Goal: Task Accomplishment & Management: Complete application form

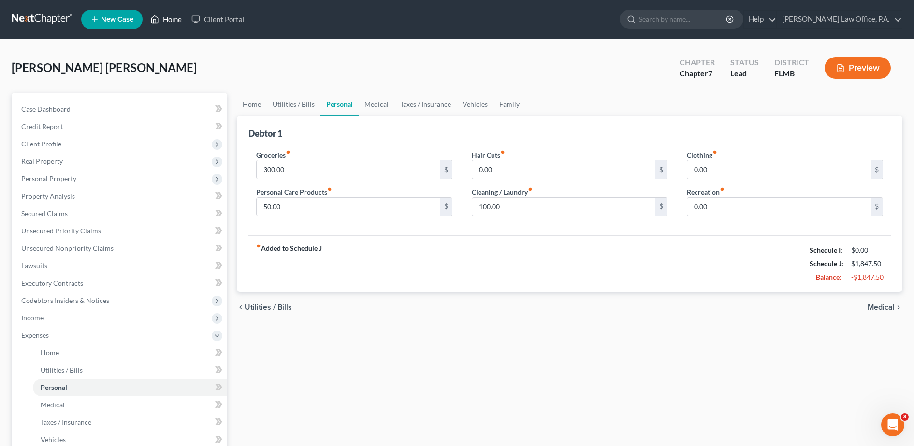
click at [175, 15] on link "Home" at bounding box center [166, 19] width 41 height 17
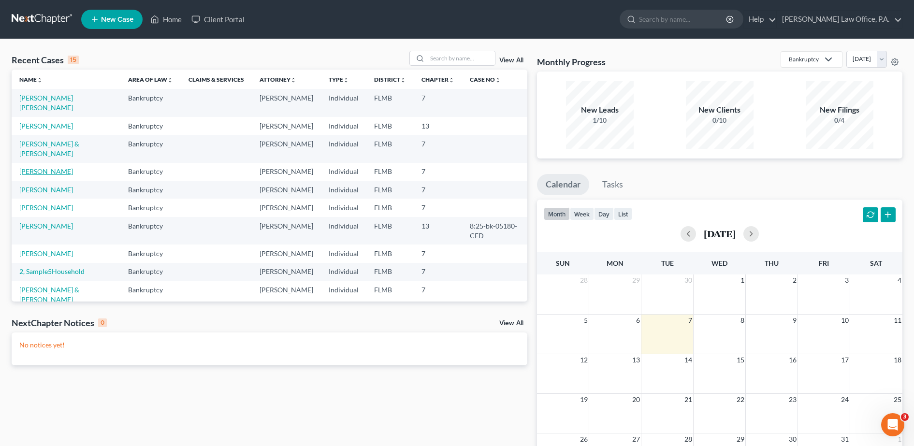
click at [47, 176] on link "[PERSON_NAME]" at bounding box center [46, 171] width 54 height 8
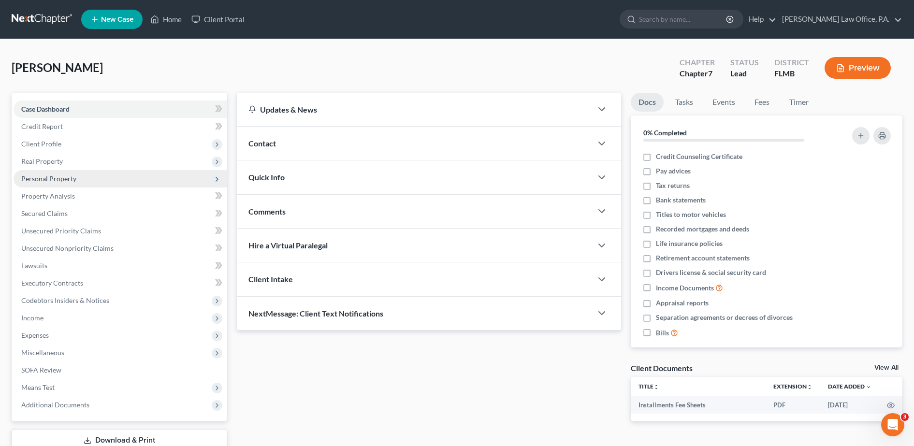
click at [54, 180] on span "Personal Property" at bounding box center [48, 179] width 55 height 8
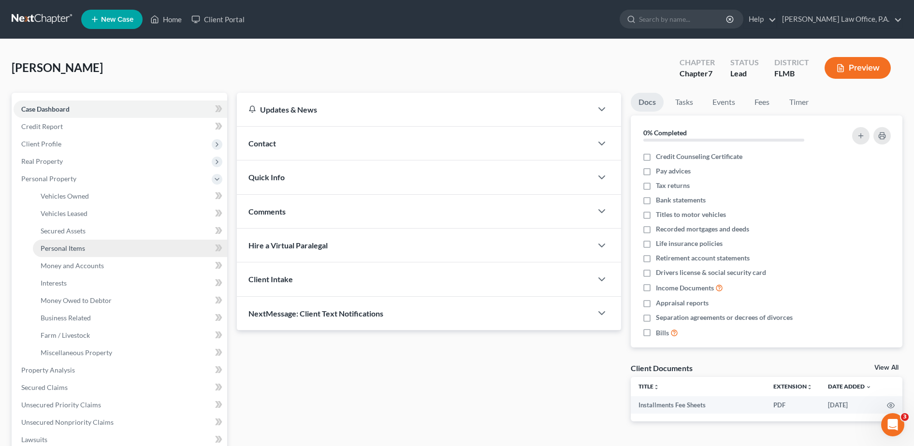
click at [102, 248] on link "Personal Items" at bounding box center [130, 248] width 194 height 17
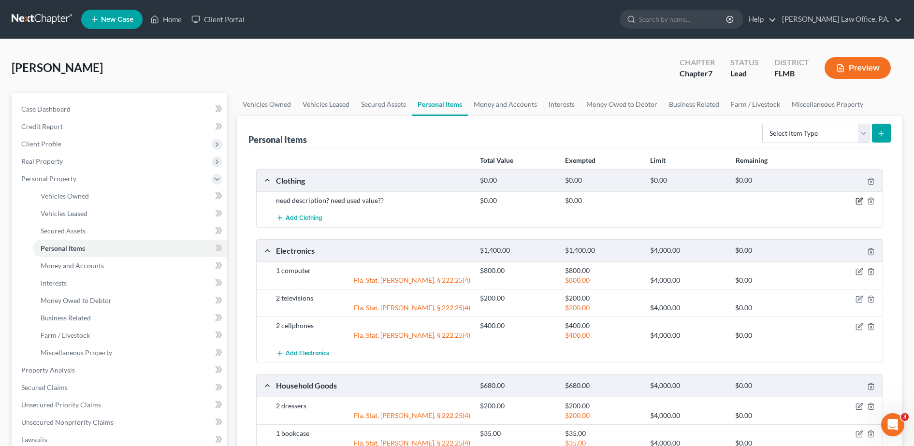
click at [860, 199] on icon "button" at bounding box center [860, 201] width 8 height 8
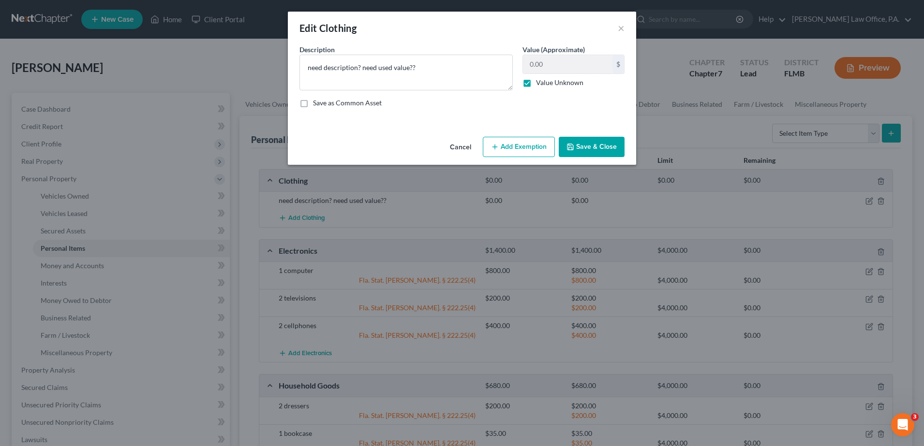
click at [536, 83] on label "Value Unknown" at bounding box center [559, 83] width 47 height 10
click at [540, 83] on input "Value Unknown" at bounding box center [543, 81] width 6 height 6
checkbox input "false"
click at [546, 65] on input "0.00" at bounding box center [567, 64] width 89 height 18
type input "250"
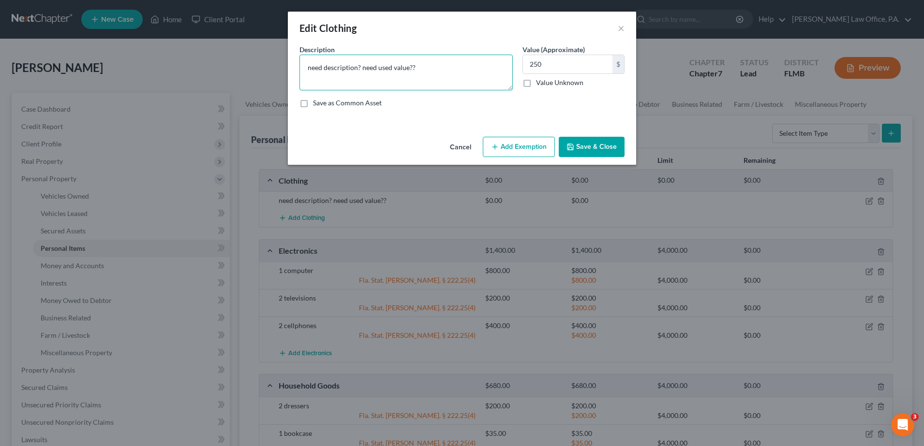
drag, startPoint x: 428, startPoint y: 74, endPoint x: 260, endPoint y: 84, distance: 168.0
click at [260, 84] on div "Edit Clothing × An exemption set must first be selected from the Filing Informa…" at bounding box center [462, 223] width 924 height 446
paste textarea "MAN shorts MAN pants MAN shirt SHIEN jeans [PERSON_NAME] cut off shirts [PERSON…"
click at [311, 58] on textarea "MAN shorts MAN pants MAN shirt SHIEN jeans [PERSON_NAME] cut off shirts [PERSON…" at bounding box center [405, 73] width 213 height 36
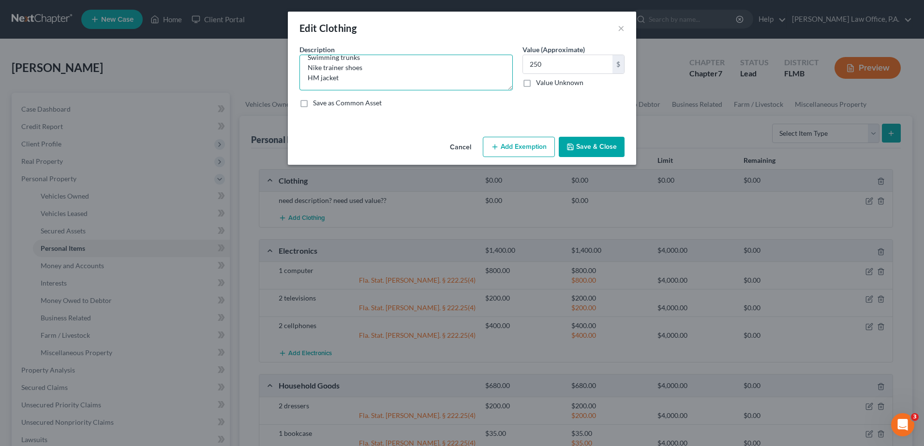
drag, startPoint x: 306, startPoint y: 64, endPoint x: 422, endPoint y: 116, distance: 126.6
click at [422, 116] on div "An exemption set must first be selected from the Filing Information section. Co…" at bounding box center [462, 88] width 348 height 88
drag, startPoint x: 422, startPoint y: 116, endPoint x: 363, endPoint y: 87, distance: 66.0
click at [363, 87] on textarea "MAN shorts MAN pants MAN shirt SHIEN jeans [PERSON_NAME] cut off shirts [PERSON…" at bounding box center [405, 73] width 213 height 36
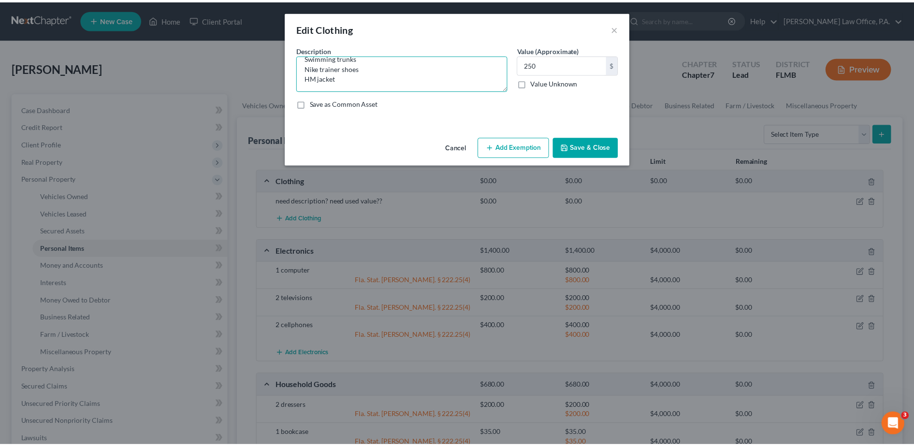
scroll to position [0, 0]
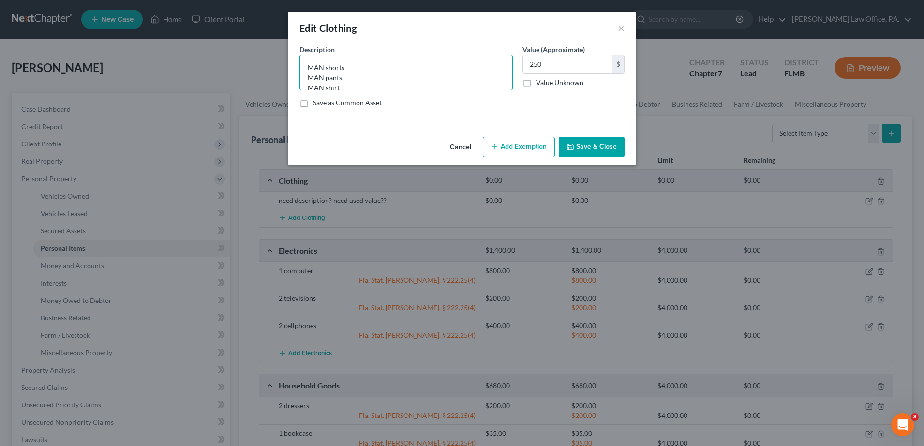
drag, startPoint x: 356, startPoint y: 84, endPoint x: 261, endPoint y: -15, distance: 137.1
click at [261, 0] on html "Home New Case Client Portal [PERSON_NAME] Law Office, P.A. [PERSON_NAME][EMAIL_…" at bounding box center [462, 362] width 924 height 724
type textarea "shorts, pants, shirts, shoes, jackets"
click at [415, 126] on div "An exemption set must first be selected from the Filing Information section. Co…" at bounding box center [462, 88] width 348 height 88
click at [583, 147] on button "Save & Close" at bounding box center [592, 147] width 66 height 20
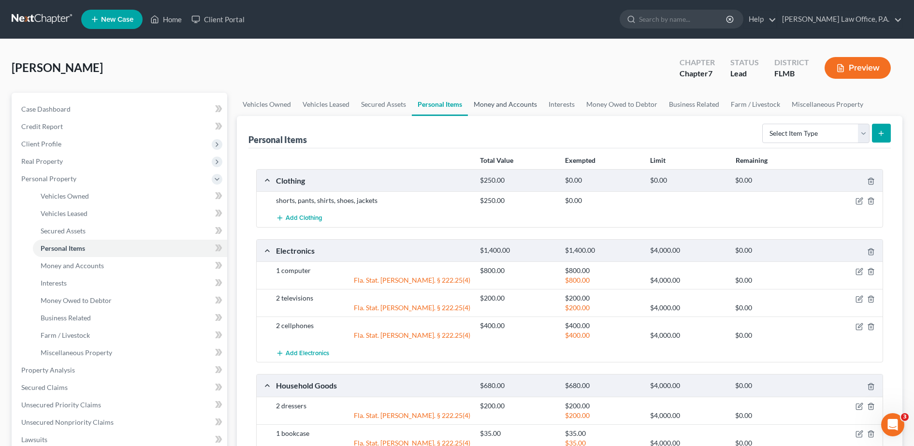
click at [506, 107] on link "Money and Accounts" at bounding box center [505, 104] width 75 height 23
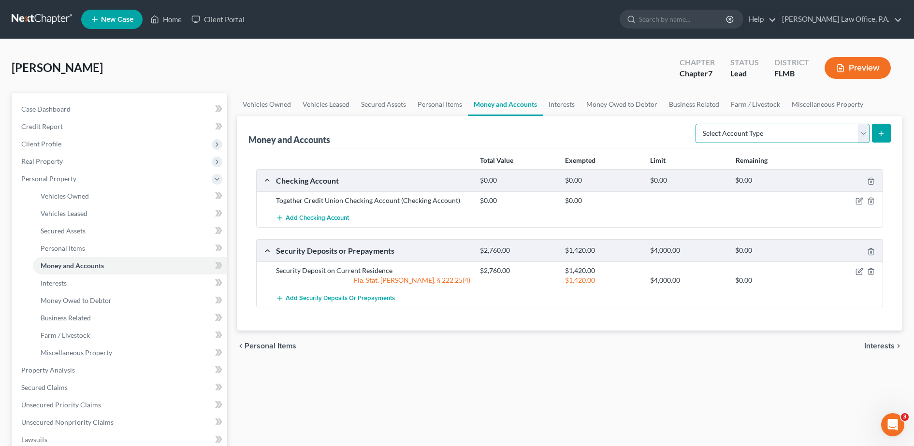
click at [750, 137] on select "Select Account Type Brokerage Cash on Hand Certificates of Deposit Checking Acc…" at bounding box center [783, 133] width 174 height 19
select select "savings"
click at [698, 124] on select "Select Account Type Brokerage Cash on Hand Certificates of Deposit Checking Acc…" at bounding box center [783, 133] width 174 height 19
drag, startPoint x: 458, startPoint y: 203, endPoint x: 267, endPoint y: 199, distance: 191.1
click at [267, 199] on div "Together Credit Union Checking Account (Checking Account) $0.00 $0.00" at bounding box center [570, 200] width 626 height 18
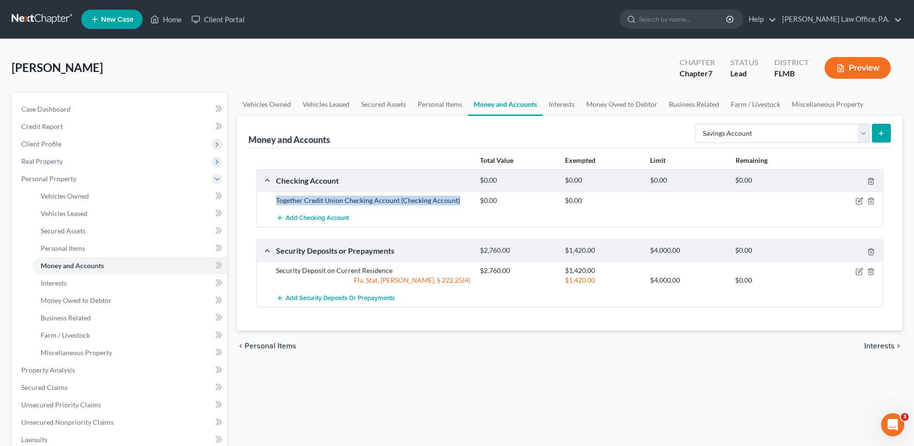
copy div "Together Credit Union Checking Account (Checking Account)"
click at [886, 128] on button "submit" at bounding box center [881, 133] width 19 height 19
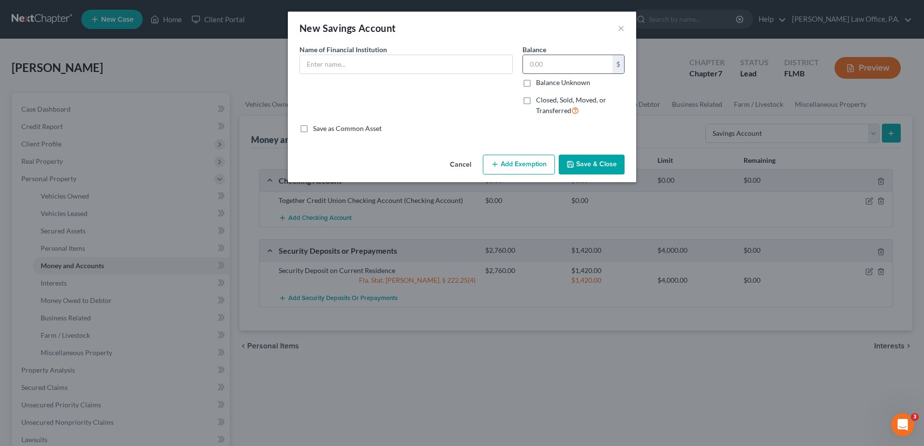
click at [542, 63] on input "text" at bounding box center [567, 64] width 89 height 18
type input "0.00"
click at [482, 68] on input "text" at bounding box center [406, 64] width 212 height 18
paste input "Together Credit Union Checking Account (Checking Account)"
drag, startPoint x: 377, startPoint y: 61, endPoint x: 609, endPoint y: 86, distance: 233.9
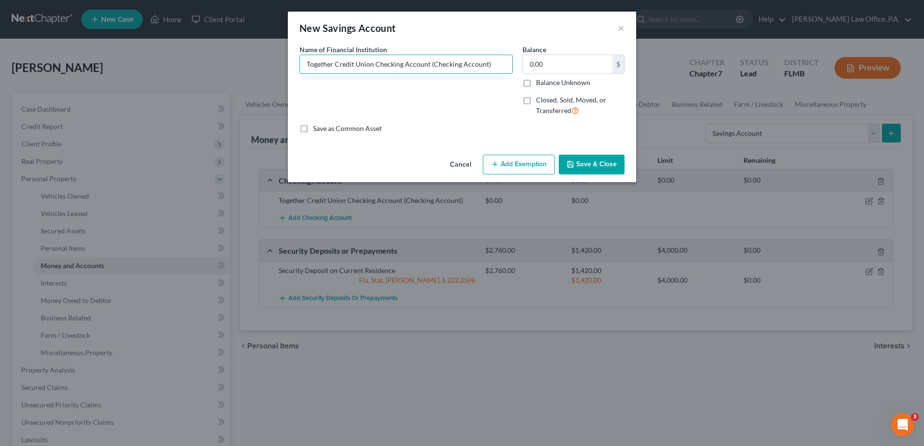
click at [609, 86] on div "Name of Financial Institution * Together Credit Union Checking Account (Checkin…" at bounding box center [461, 83] width 335 height 79
type input "Together Credit Union Savings Account"
click at [589, 166] on button "Save & Close" at bounding box center [592, 165] width 66 height 20
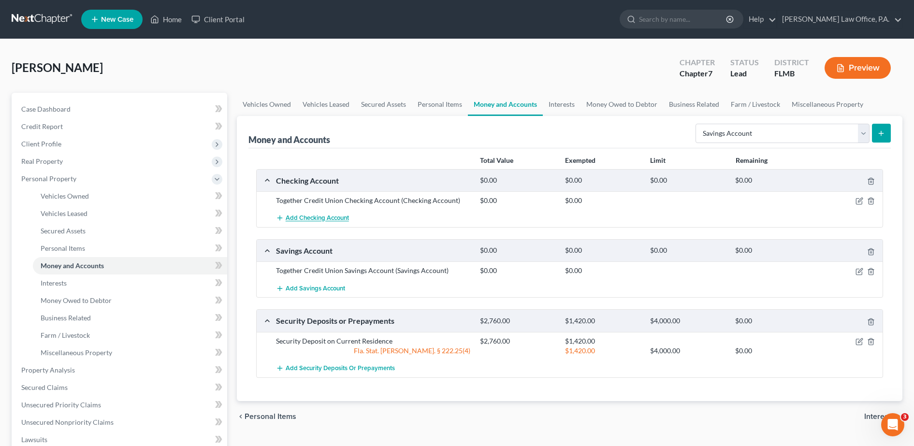
click at [328, 215] on span "Add Checking Account" at bounding box center [317, 219] width 63 height 8
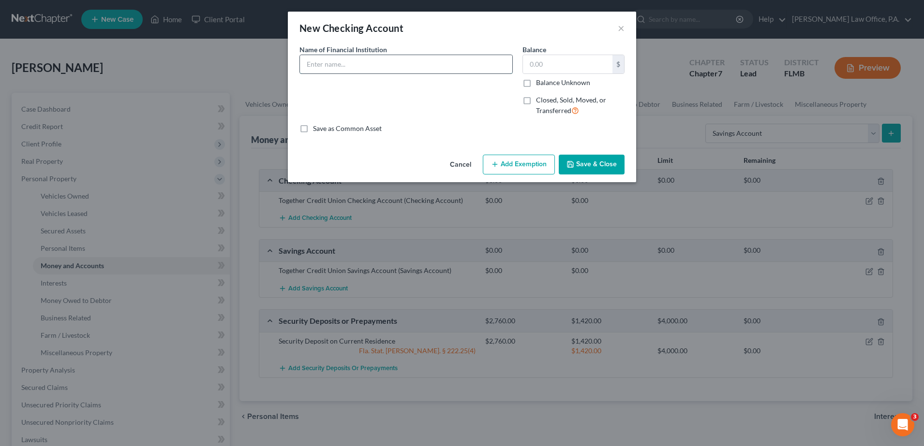
click at [352, 66] on input "text" at bounding box center [406, 64] width 212 height 18
type input "Cashapp"
type input "43.71"
click at [518, 169] on button "Add Exemption" at bounding box center [519, 165] width 72 height 20
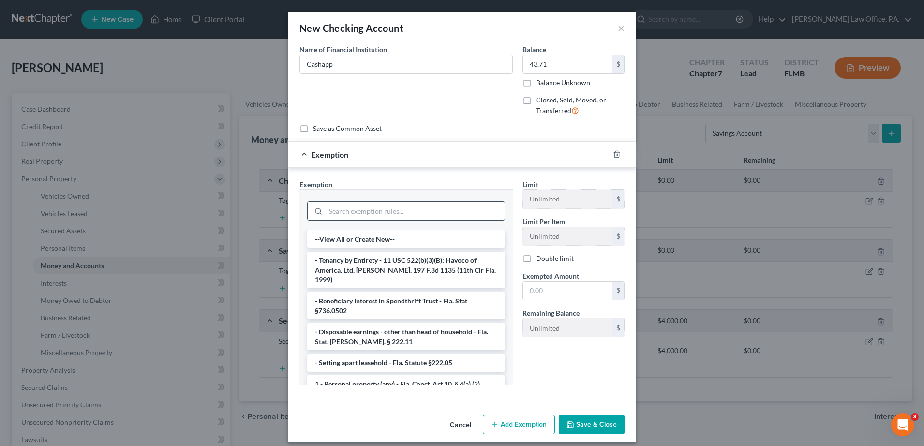
click at [405, 213] on input "search" at bounding box center [414, 211] width 179 height 18
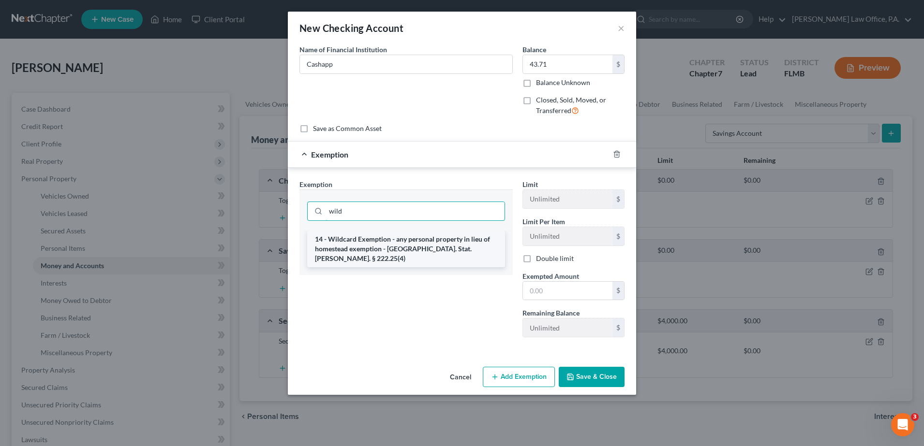
type input "wild"
click at [412, 246] on li "14 - Wildcard Exemption - any personal property in lieu of homestead exemption …" at bounding box center [406, 249] width 198 height 37
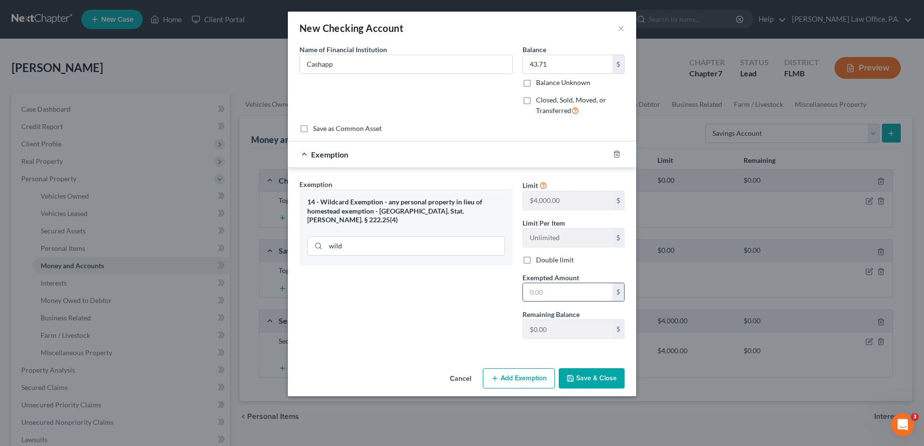
click at [554, 299] on input "text" at bounding box center [567, 292] width 89 height 18
type input "43.71"
click at [591, 378] on button "Save & Close" at bounding box center [592, 378] width 66 height 20
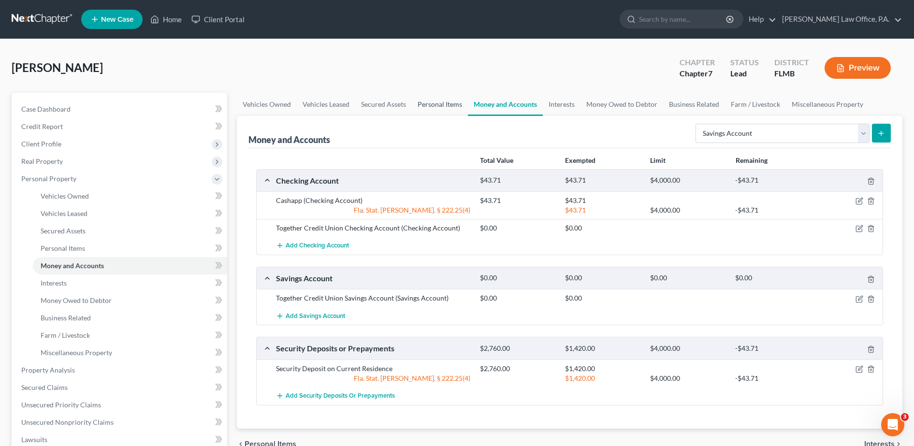
click at [438, 107] on link "Personal Items" at bounding box center [440, 104] width 56 height 23
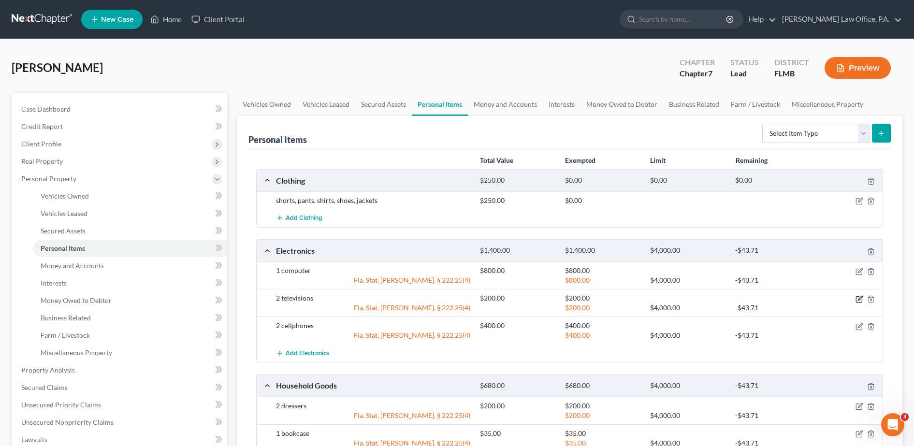
click at [861, 297] on icon "button" at bounding box center [860, 298] width 4 height 4
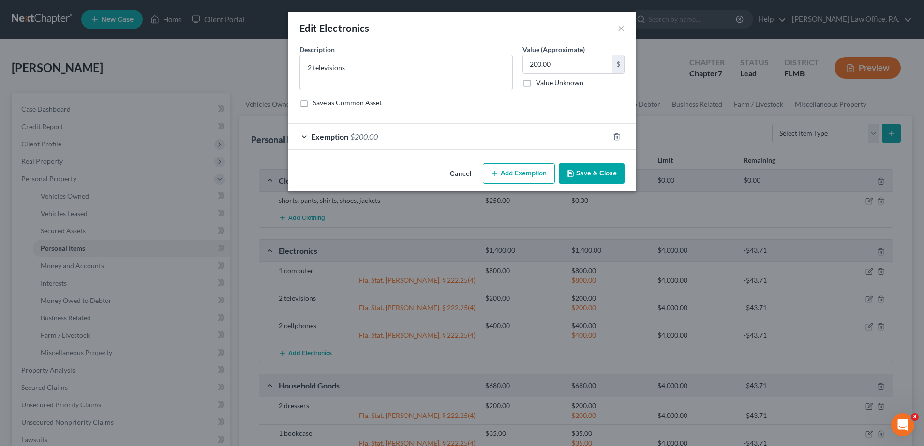
click at [500, 136] on div "Exemption $200.00" at bounding box center [448, 137] width 321 height 26
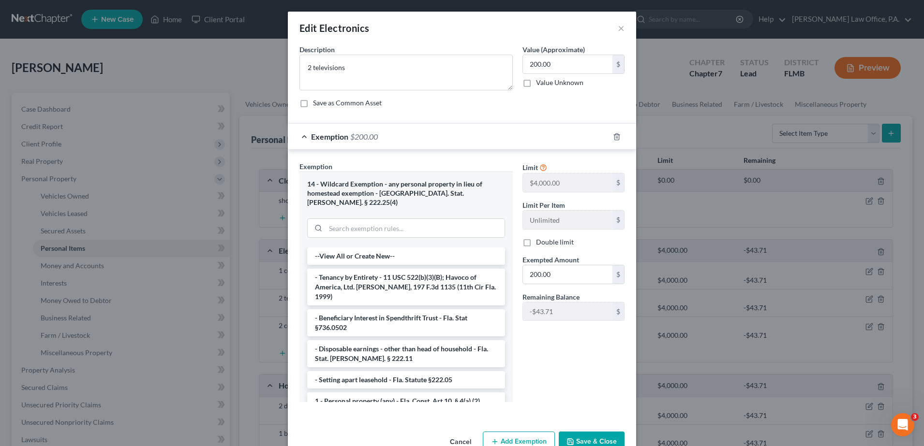
click at [568, 287] on div "Limit $4,000.00 $ Limit Per Item Unlimited $ Double limit Exempted Amount * 200…" at bounding box center [573, 245] width 112 height 167
click at [565, 272] on input "200.00" at bounding box center [567, 274] width 89 height 18
type input "156.29"
click at [581, 432] on button "Save & Close" at bounding box center [592, 442] width 66 height 20
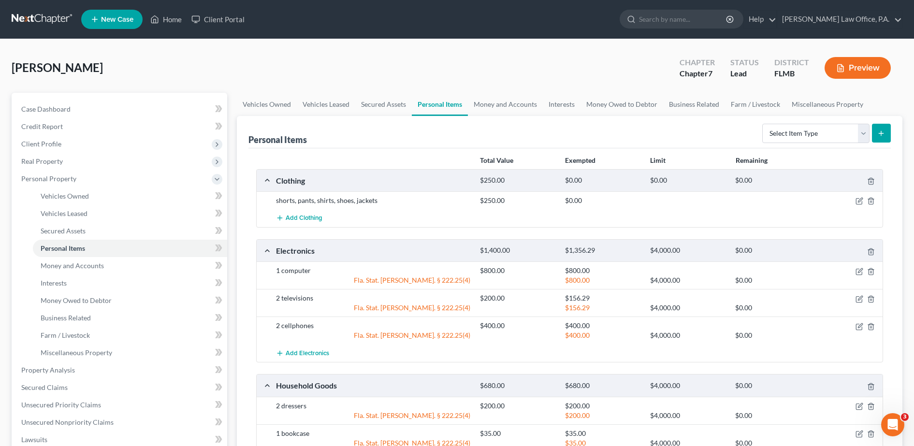
scroll to position [278, 0]
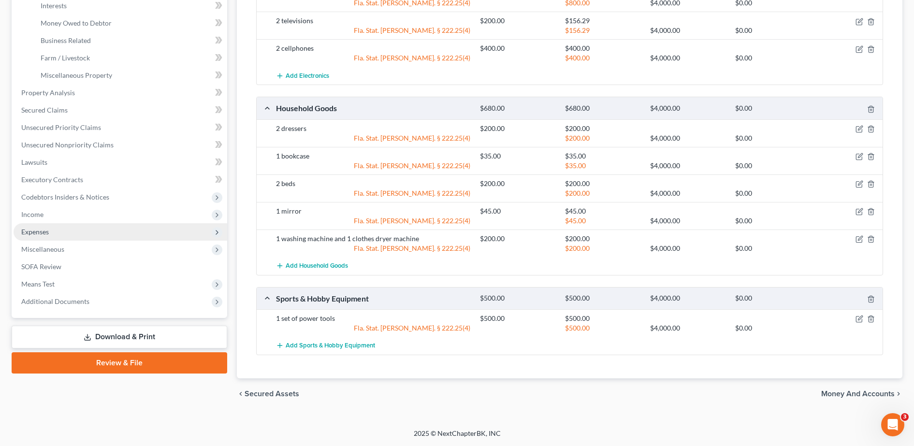
click at [59, 229] on span "Expenses" at bounding box center [121, 231] width 214 height 17
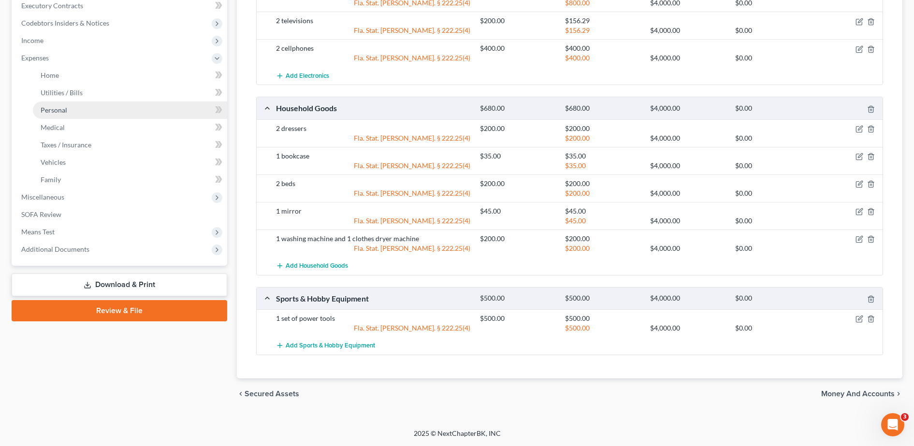
click at [61, 112] on span "Personal" at bounding box center [54, 110] width 27 height 8
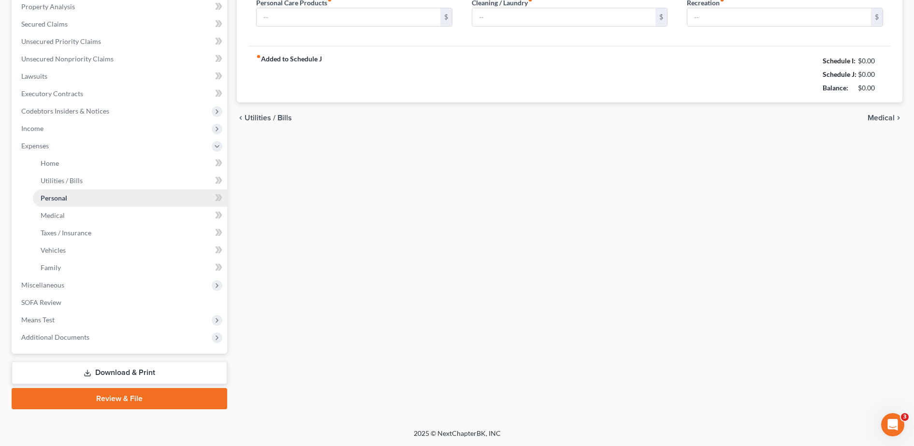
scroll to position [61, 0]
type input "1,250.00"
type input "100.00"
type input "0.00"
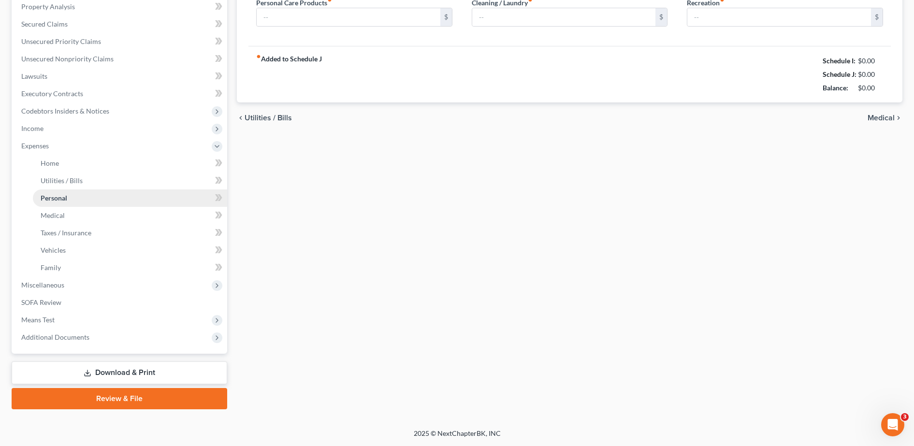
type input "0.00"
type input "50.00"
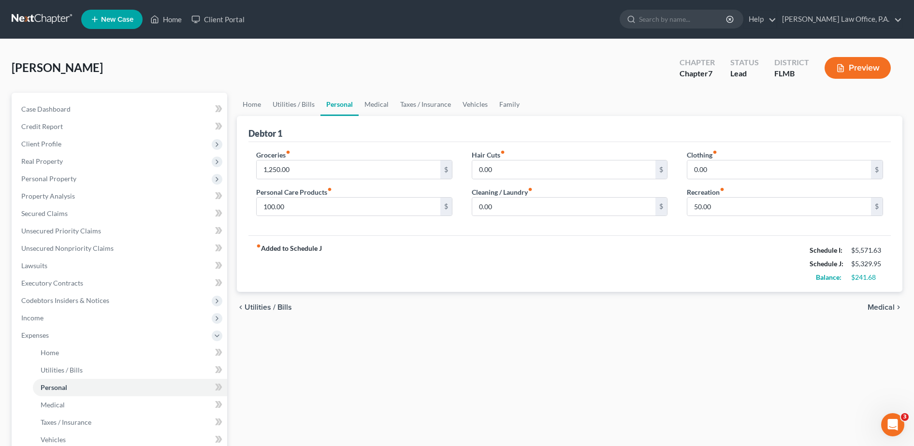
scroll to position [190, 0]
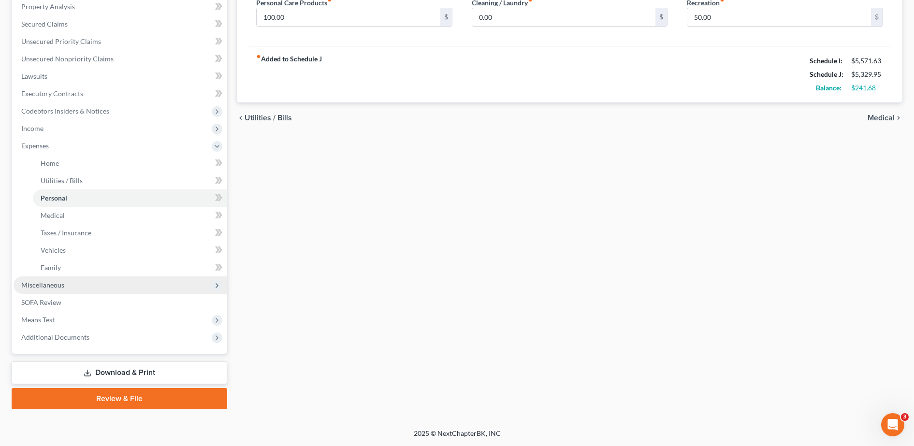
click at [31, 285] on span "Miscellaneous" at bounding box center [42, 285] width 43 height 8
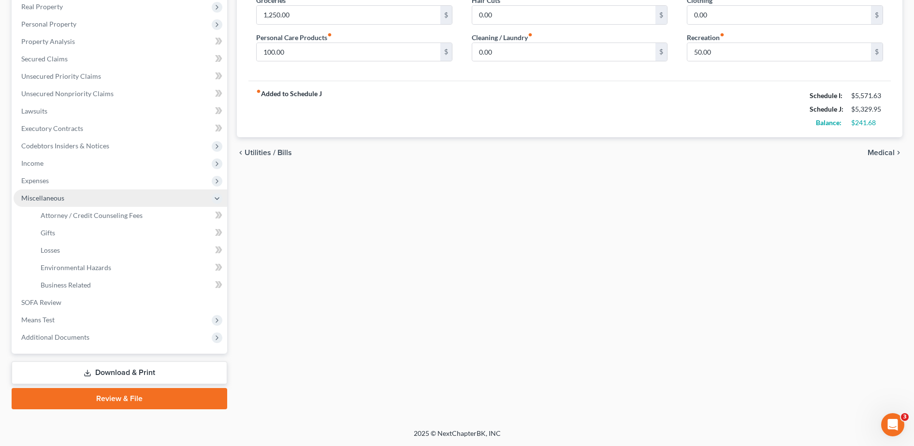
scroll to position [155, 0]
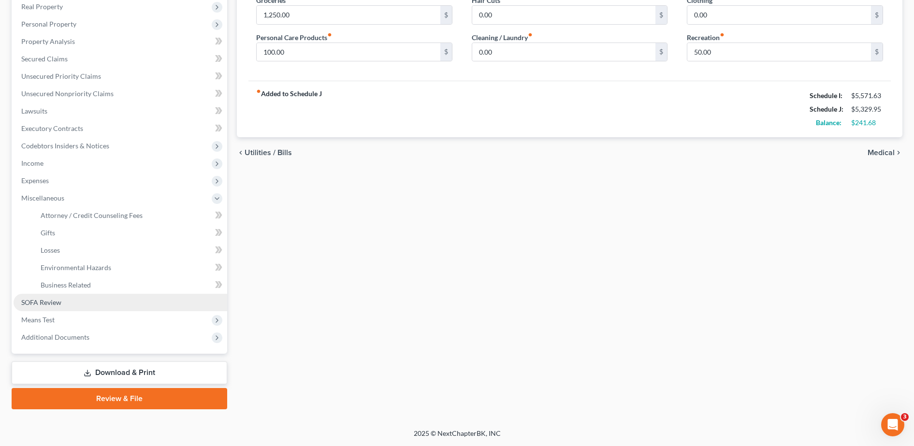
click at [52, 305] on span "SOFA Review" at bounding box center [41, 302] width 40 height 8
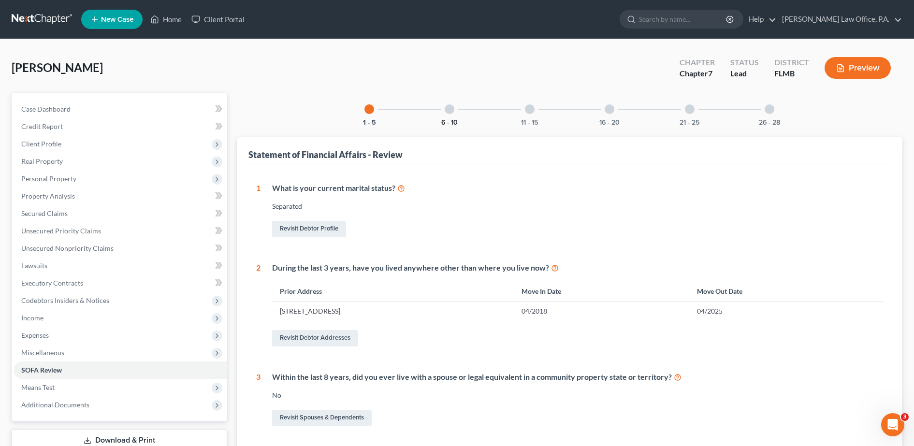
click at [453, 119] on button "6 - 10" at bounding box center [449, 122] width 16 height 7
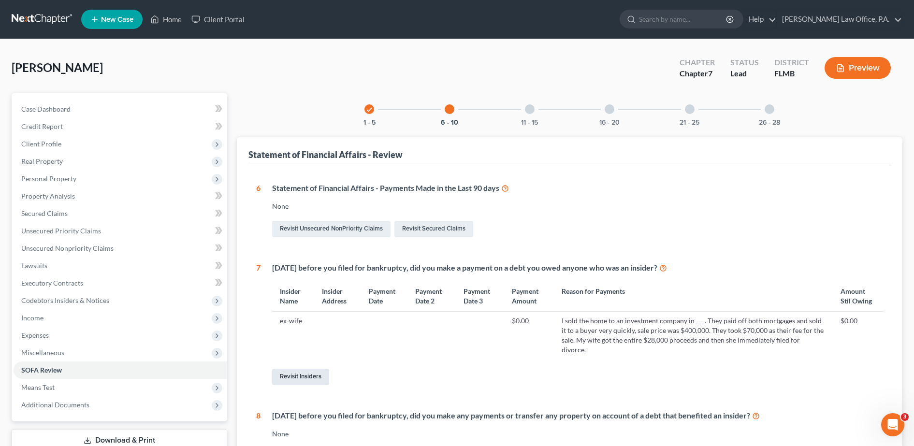
click at [300, 369] on link "Revisit Insiders" at bounding box center [300, 377] width 57 height 16
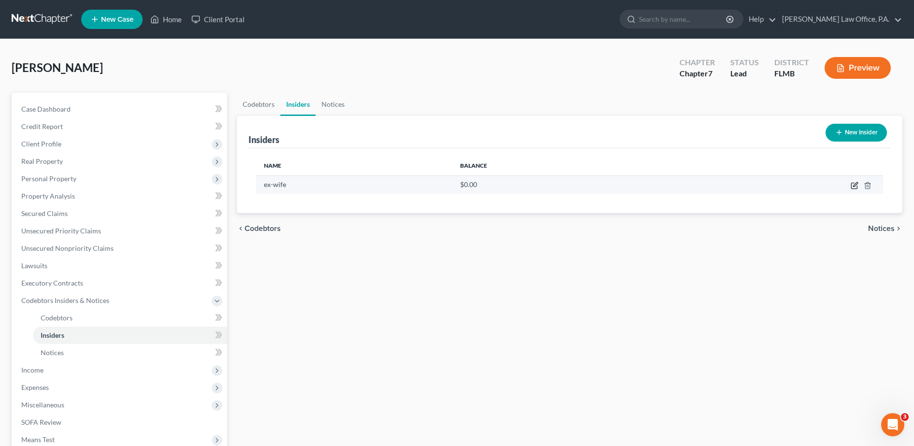
click at [853, 186] on icon "button" at bounding box center [855, 186] width 8 height 8
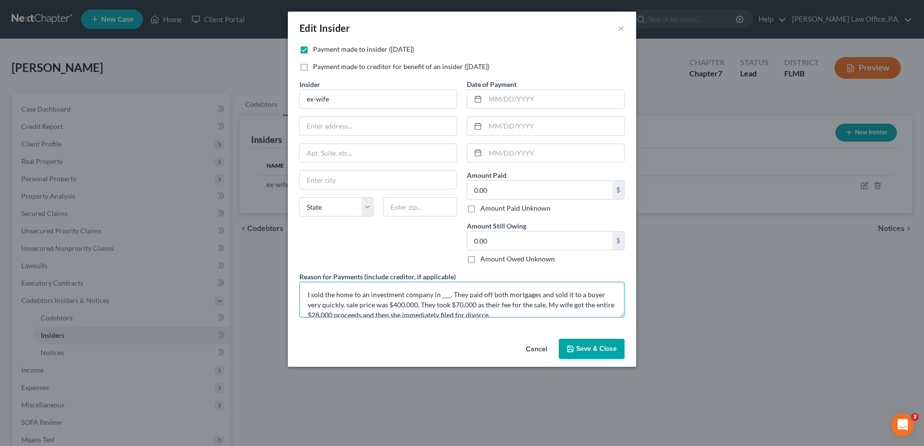
click at [436, 294] on textarea "I sold the home to an investment company in ___. They paid off both mortgages a…" at bounding box center [461, 300] width 325 height 36
click at [439, 294] on textarea "I sold the home to an investment company in ___. They paid off both mortgages a…" at bounding box center [461, 300] width 325 height 36
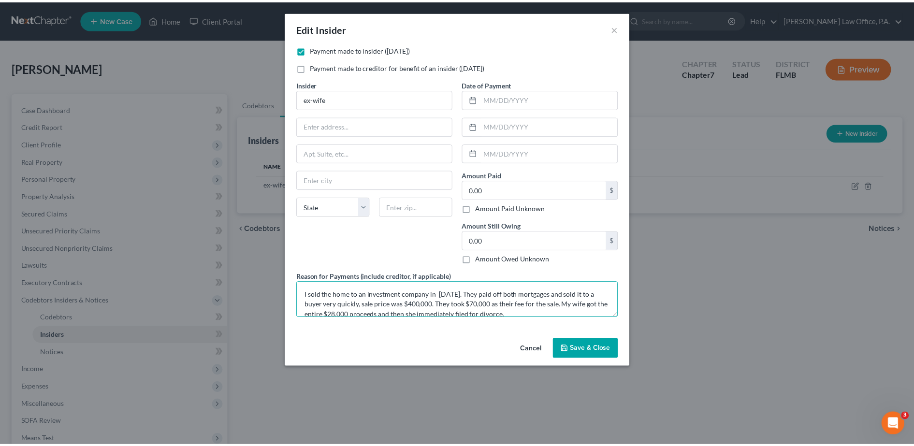
scroll to position [10, 0]
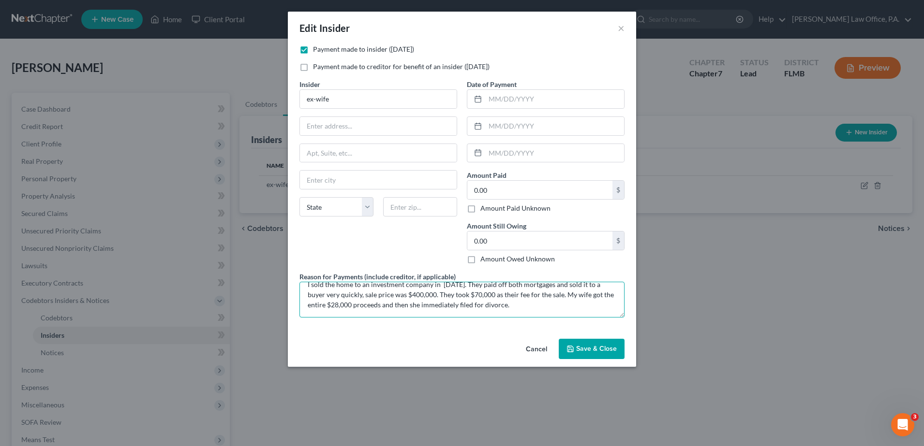
drag, startPoint x: 394, startPoint y: 315, endPoint x: 517, endPoint y: 314, distance: 123.3
click at [517, 314] on textarea "I sold the home to an investment company in [DATE]. They paid off both mortgage…" at bounding box center [461, 300] width 325 height 36
type textarea "I sold the home to an investment company in [DATE]. They paid off both mortgage…"
drag, startPoint x: 348, startPoint y: 99, endPoint x: 237, endPoint y: 111, distance: 111.4
click at [237, 111] on div "Edit Insider × Payment made to insider ([DATE]) Payment made to creditor for be…" at bounding box center [462, 223] width 924 height 446
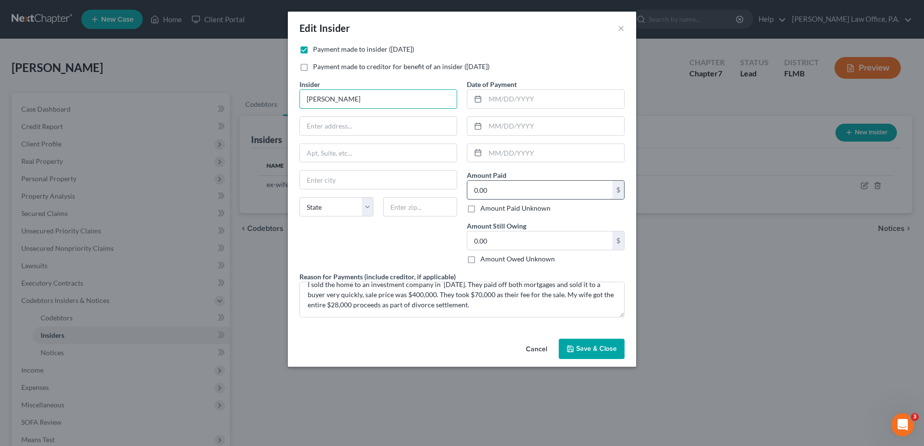
type input "[PERSON_NAME]"
click at [496, 190] on input "0.00" at bounding box center [539, 190] width 145 height 18
type input "28,000"
click at [495, 95] on input "text" at bounding box center [554, 99] width 139 height 18
type input "[DATE]"
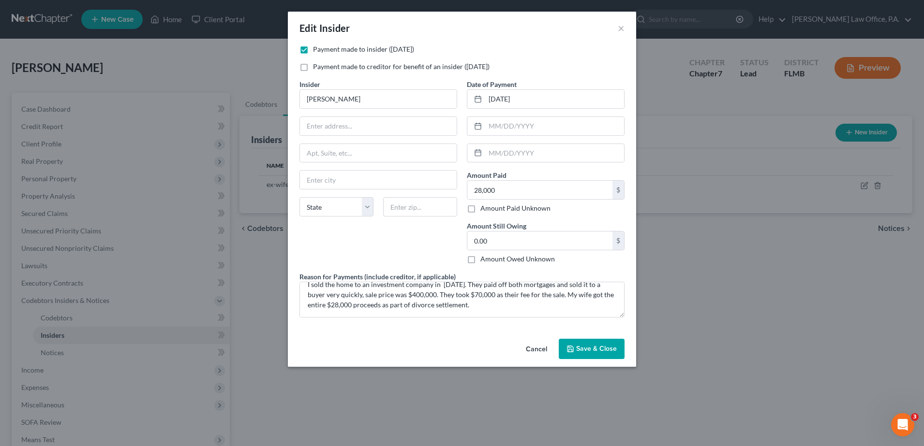
click at [583, 353] on button "Save & Close" at bounding box center [592, 349] width 66 height 20
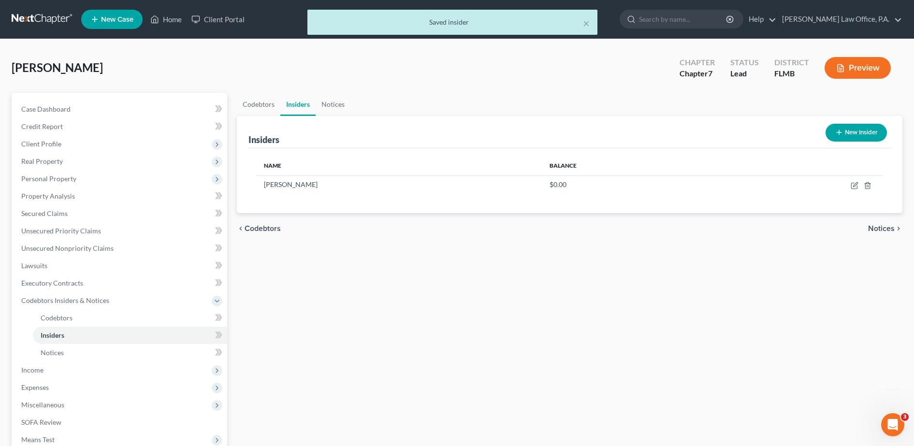
click at [564, 320] on div "Codebtors Insiders Notices Insiders New Insider Name Balance [PERSON_NAME] $0.0…" at bounding box center [570, 311] width 676 height 437
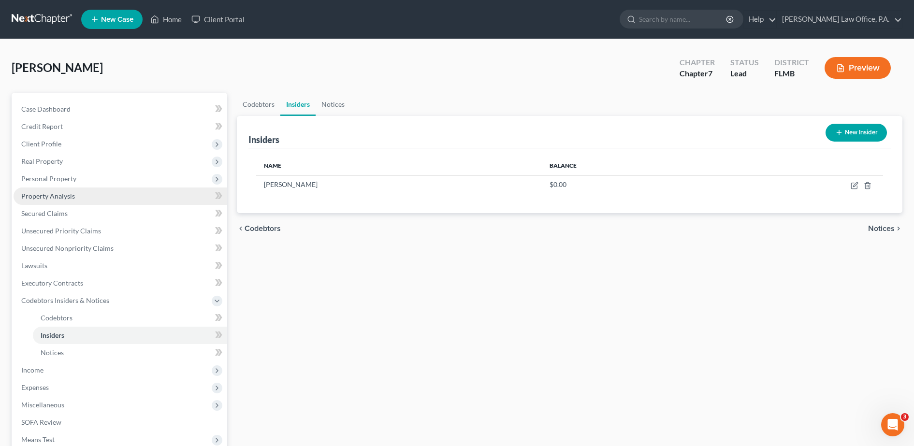
click at [68, 192] on span "Property Analysis" at bounding box center [48, 196] width 54 height 8
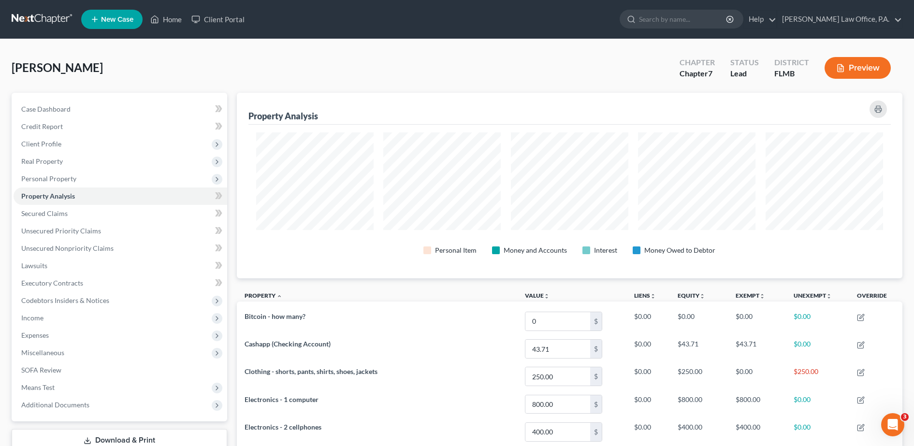
scroll to position [186, 666]
click at [880, 110] on rect "button" at bounding box center [879, 111] width 4 height 2
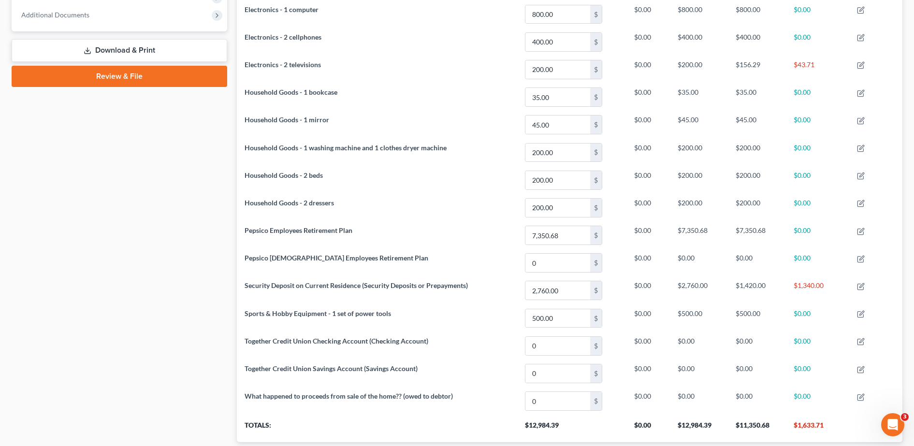
click at [132, 44] on link "Download & Print" at bounding box center [120, 50] width 216 height 23
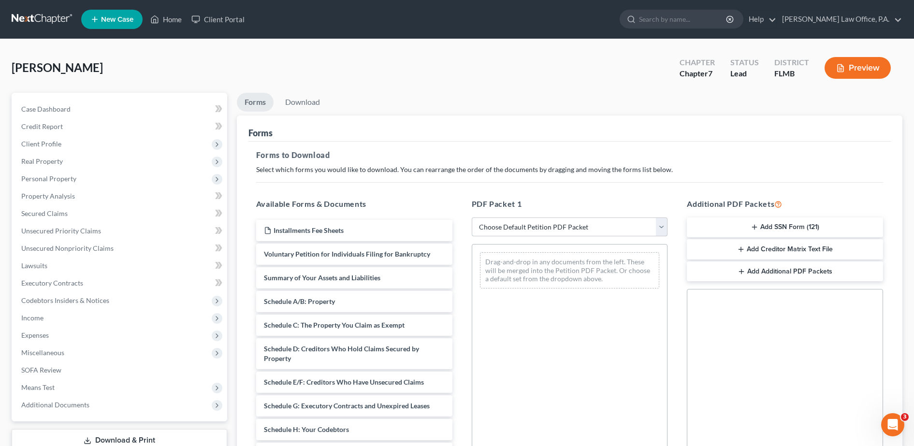
click at [503, 230] on select "Choose Default Petition PDF Packet Complete Bankruptcy Petition (all forms and …" at bounding box center [570, 227] width 196 height 19
select select "0"
click at [472, 218] on select "Choose Default Petition PDF Packet Complete Bankruptcy Petition (all forms and …" at bounding box center [570, 227] width 196 height 19
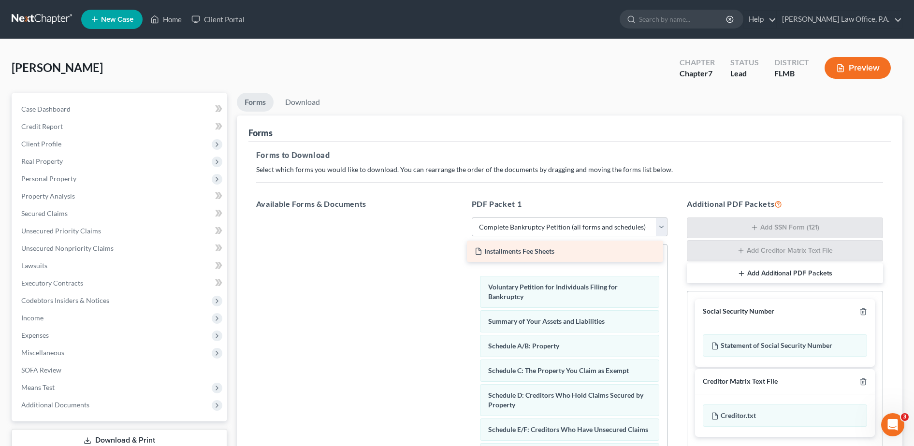
drag, startPoint x: 383, startPoint y: 227, endPoint x: 594, endPoint y: 249, distance: 211.9
click at [460, 218] on div "Installments Fee Sheets Installments Fee Sheets" at bounding box center [355, 218] width 212 height 0
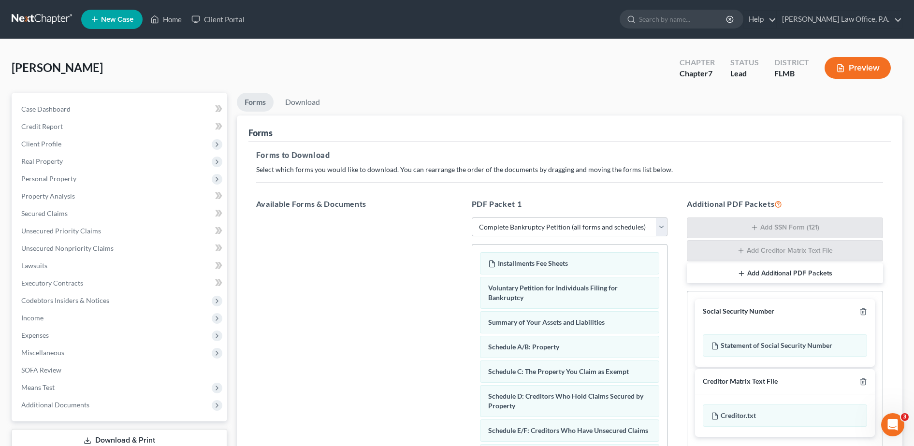
scroll to position [152, 0]
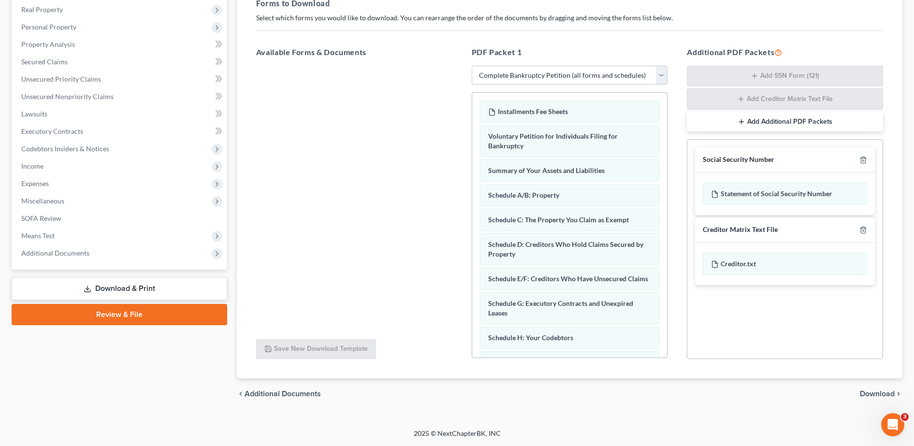
click at [873, 388] on div "chevron_left Additional Documents Download chevron_right" at bounding box center [570, 394] width 666 height 31
click at [874, 393] on span "Download" at bounding box center [877, 394] width 35 height 8
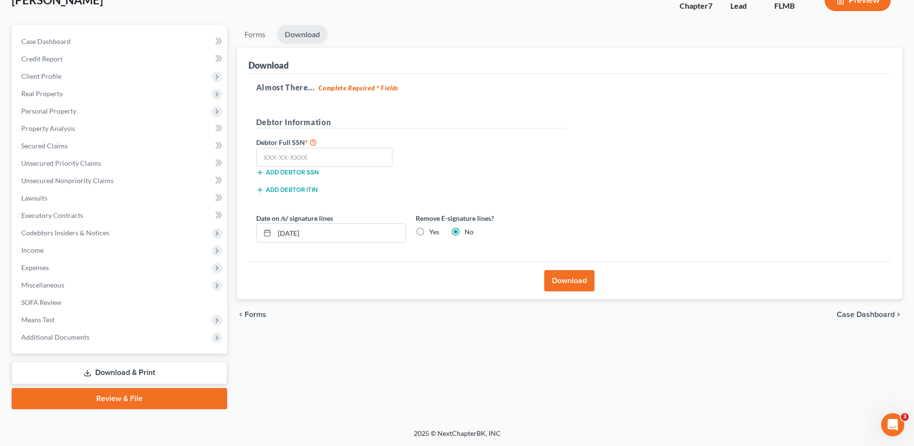
scroll to position [68, 0]
click at [382, 240] on input "[DATE]" at bounding box center [340, 233] width 131 height 18
type input "1"
click at [382, 240] on input "text" at bounding box center [340, 233] width 131 height 18
click at [429, 230] on label "Yes" at bounding box center [434, 232] width 10 height 10
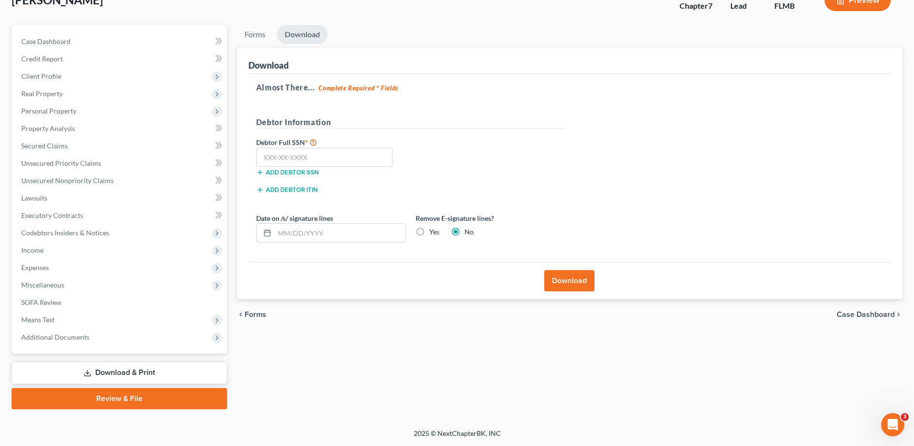
click at [433, 230] on input "Yes" at bounding box center [436, 230] width 6 height 6
radio input "true"
radio input "false"
click at [97, 75] on span "Client Profile" at bounding box center [121, 76] width 214 height 17
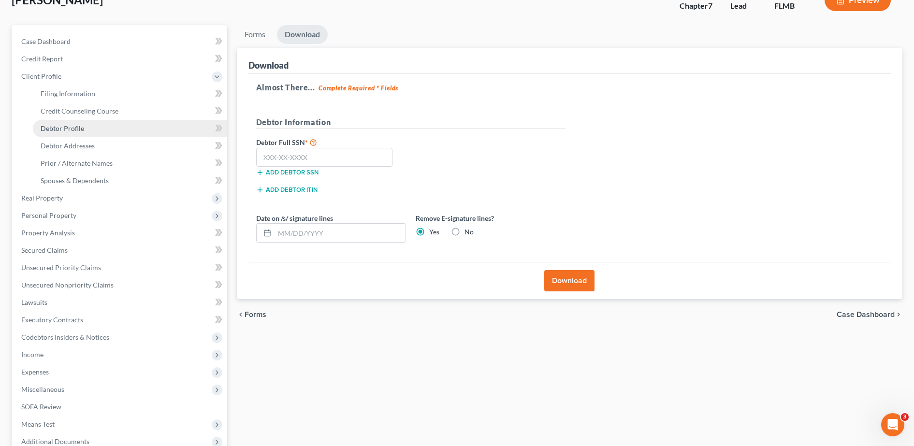
click at [103, 126] on link "Debtor Profile" at bounding box center [130, 128] width 194 height 17
select select "2"
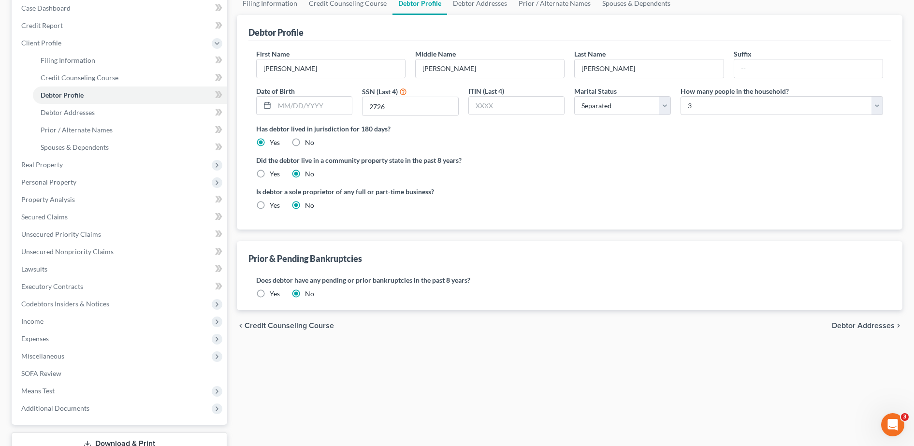
scroll to position [172, 0]
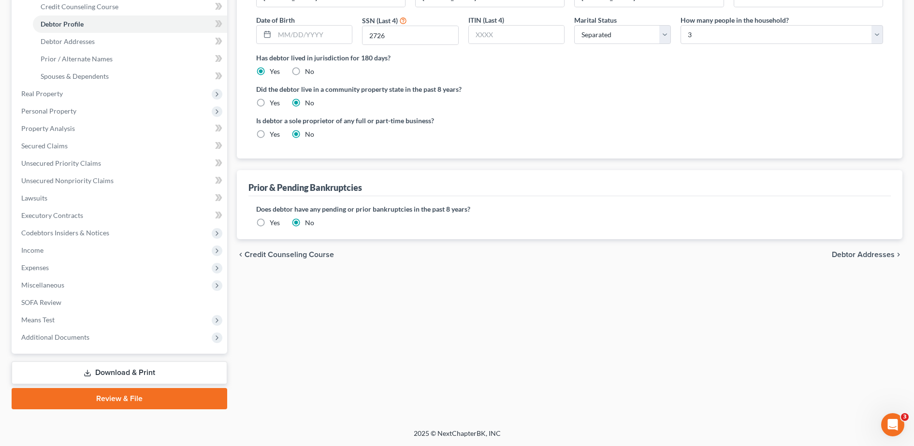
click at [147, 370] on link "Download & Print" at bounding box center [120, 373] width 216 height 23
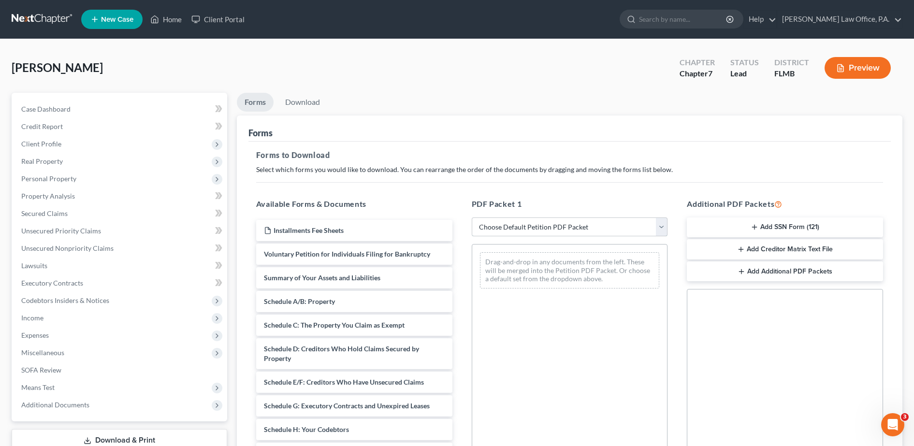
click at [529, 221] on select "Choose Default Petition PDF Packet Complete Bankruptcy Petition (all forms and …" at bounding box center [570, 227] width 196 height 19
select select "0"
click at [472, 218] on select "Choose Default Petition PDF Packet Complete Bankruptcy Petition (all forms and …" at bounding box center [570, 227] width 196 height 19
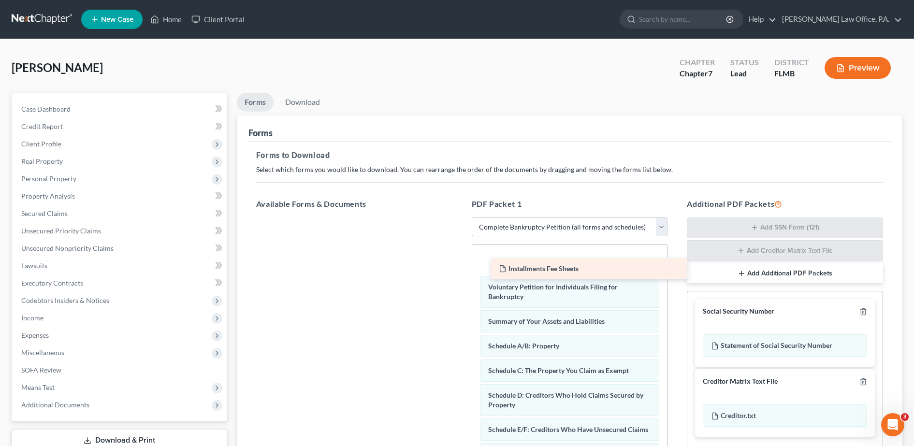
drag, startPoint x: 366, startPoint y: 229, endPoint x: 601, endPoint y: 267, distance: 238.1
click at [460, 218] on div "Installments Fee Sheets Installments Fee Sheets" at bounding box center [355, 218] width 212 height 0
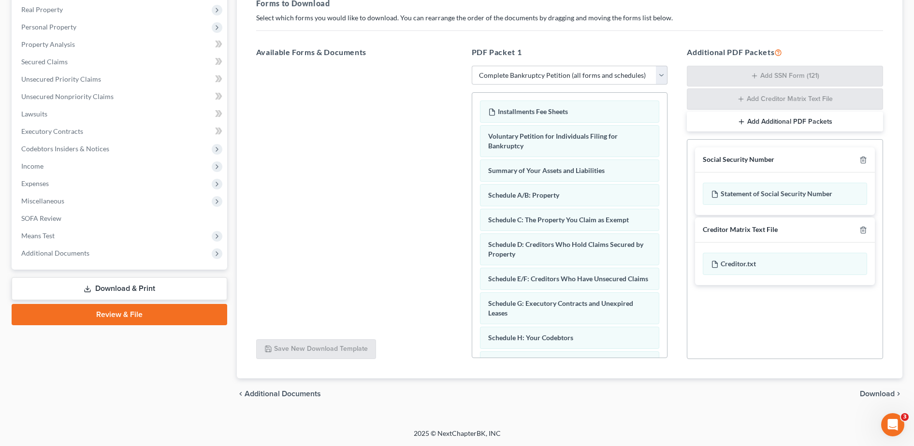
click at [878, 394] on span "Download" at bounding box center [877, 394] width 35 height 8
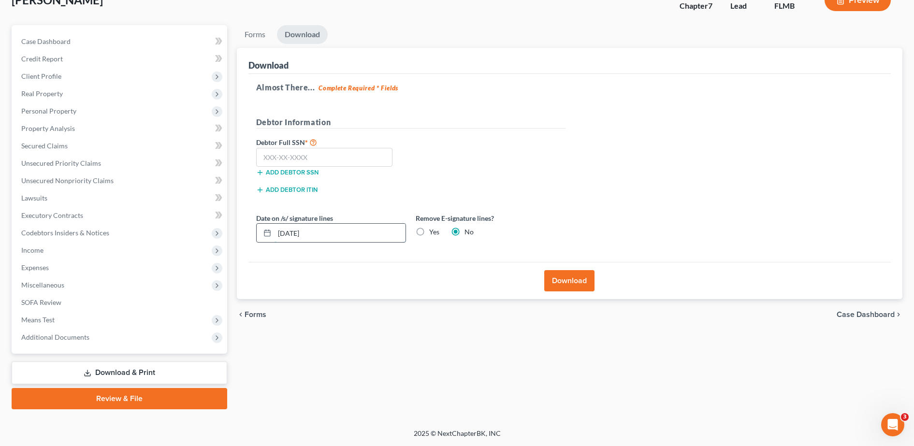
click at [327, 233] on input "[DATE]" at bounding box center [340, 233] width 131 height 18
type input "1"
click at [429, 230] on label "Yes" at bounding box center [434, 232] width 10 height 10
click at [433, 230] on input "Yes" at bounding box center [436, 230] width 6 height 6
radio input "true"
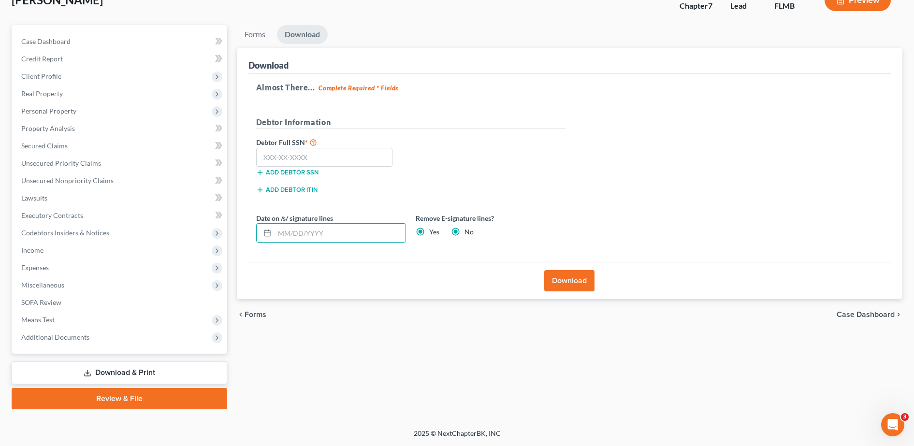
radio input "false"
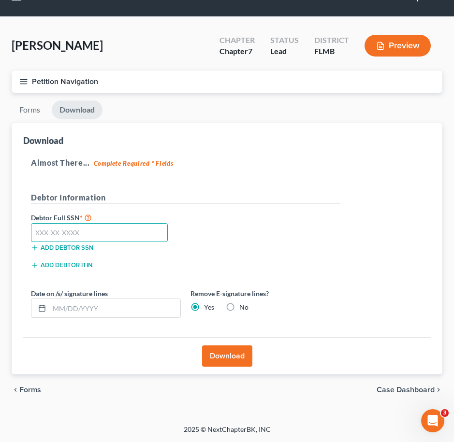
click at [96, 238] on input "text" at bounding box center [99, 232] width 137 height 19
type input "591-54-2726"
click at [225, 354] on button "Download" at bounding box center [227, 356] width 50 height 21
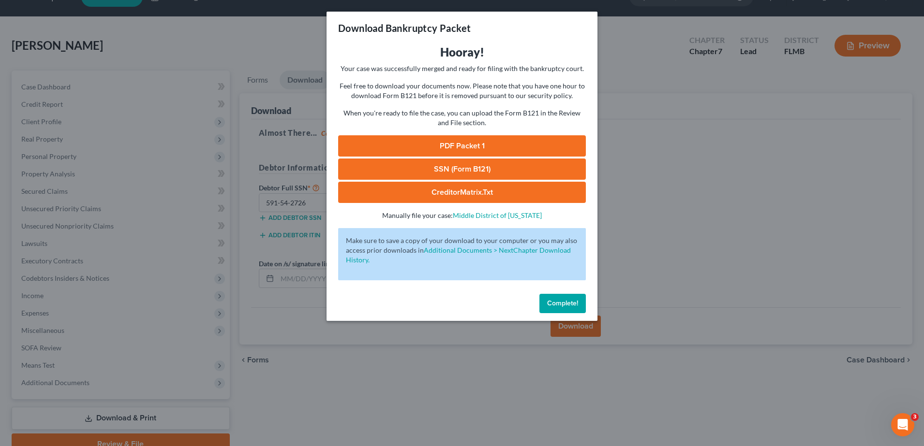
click at [563, 304] on span "Complete!" at bounding box center [562, 303] width 31 height 8
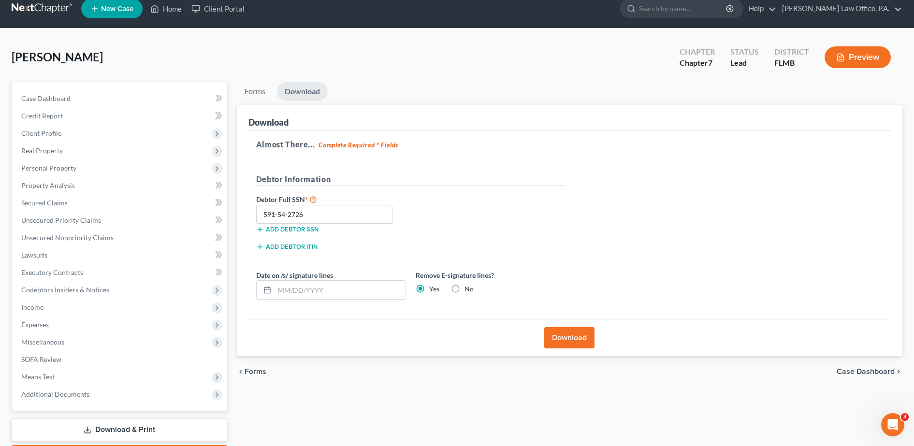
scroll to position [0, 0]
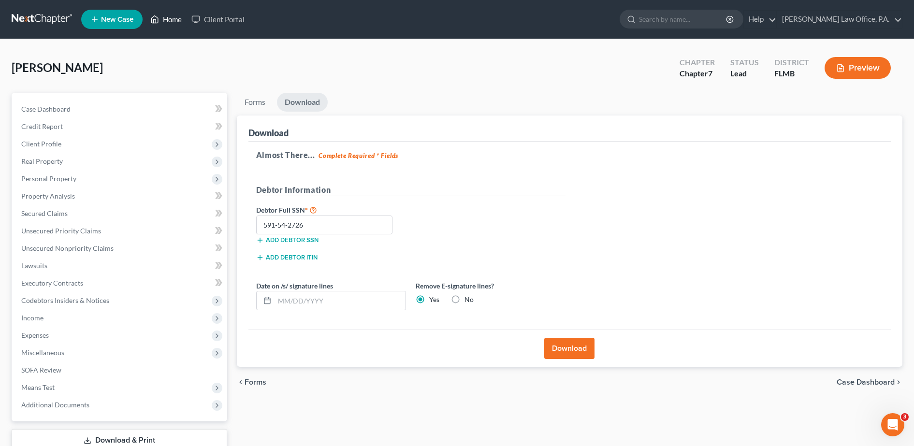
click at [171, 21] on link "Home" at bounding box center [166, 19] width 41 height 17
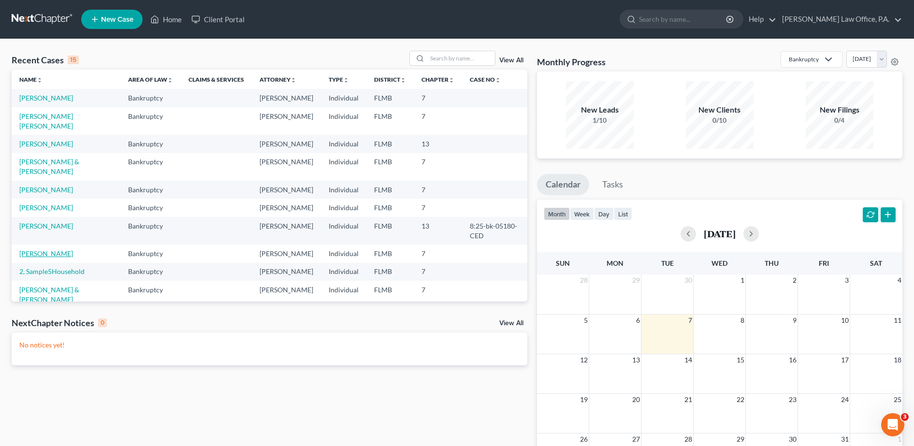
click at [42, 258] on link "[PERSON_NAME]" at bounding box center [46, 254] width 54 height 8
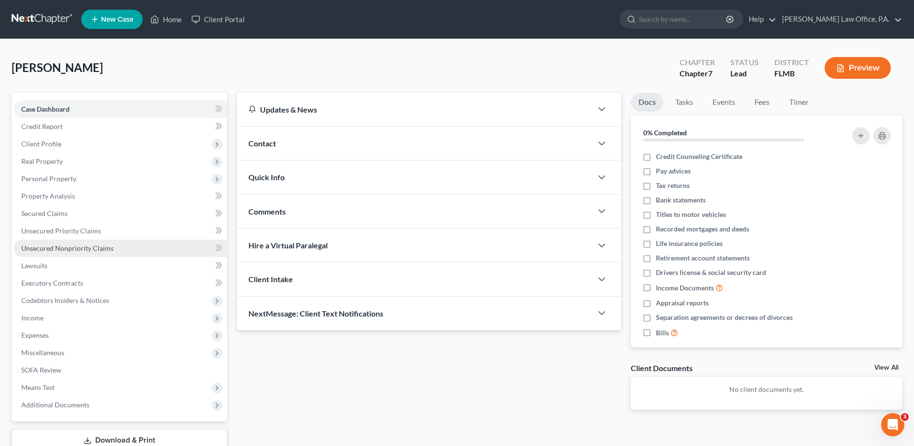
click at [77, 247] on span "Unsecured Nonpriority Claims" at bounding box center [67, 248] width 92 height 8
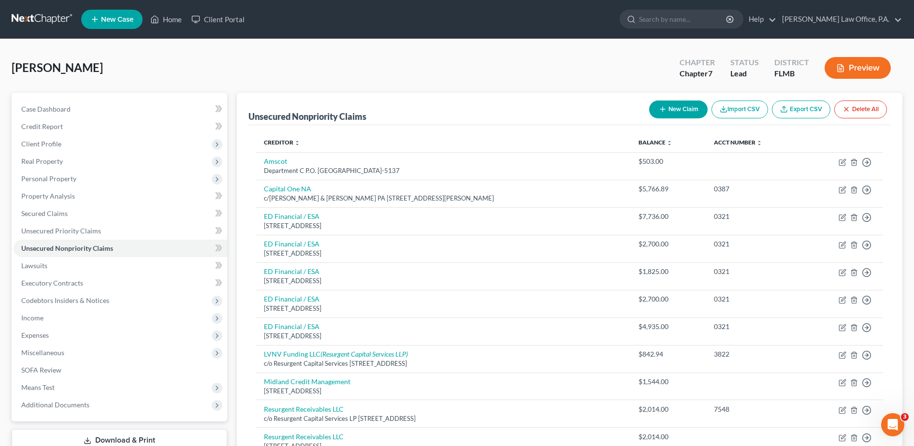
scroll to position [82, 0]
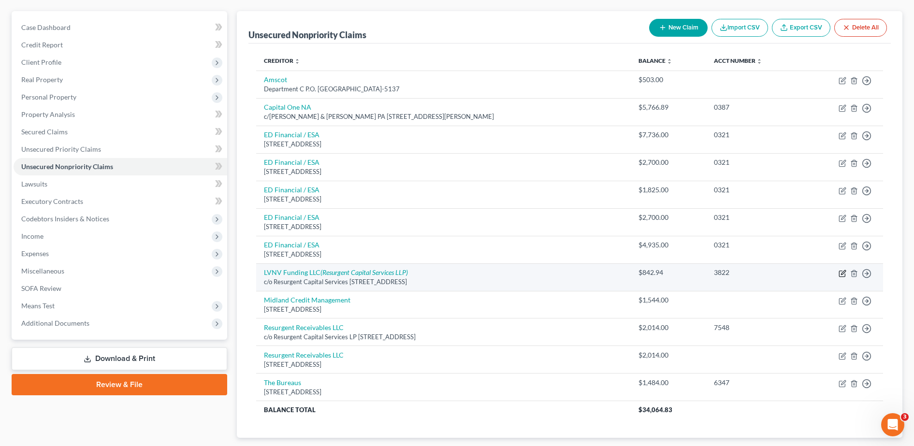
click at [841, 273] on icon "button" at bounding box center [843, 274] width 8 height 8
select select "42"
select select "1"
select select "0"
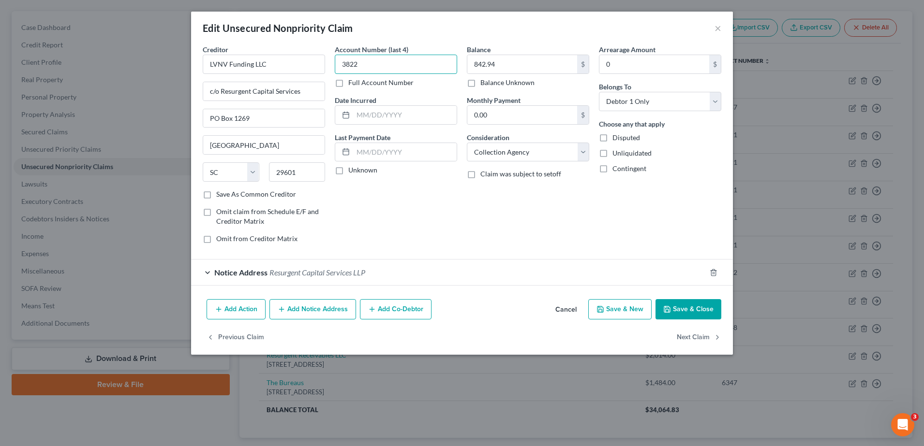
click at [379, 67] on input "3822" at bounding box center [396, 64] width 122 height 19
type input "3"
type input "2566"
click at [686, 320] on div "Add Action Add Notice Address Add Co-Debtor Cancel Save & New Save & Close" at bounding box center [462, 311] width 542 height 32
click at [681, 311] on button "Save & Close" at bounding box center [688, 309] width 66 height 20
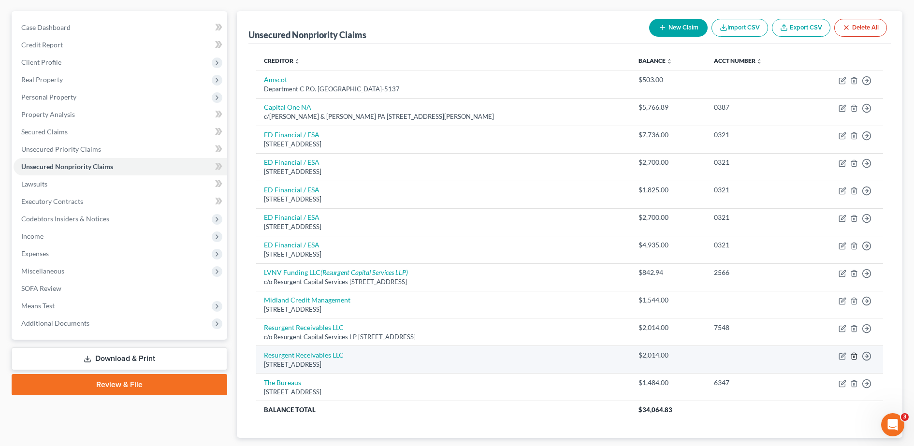
click at [854, 354] on polyline "button" at bounding box center [855, 354] width 6 height 0
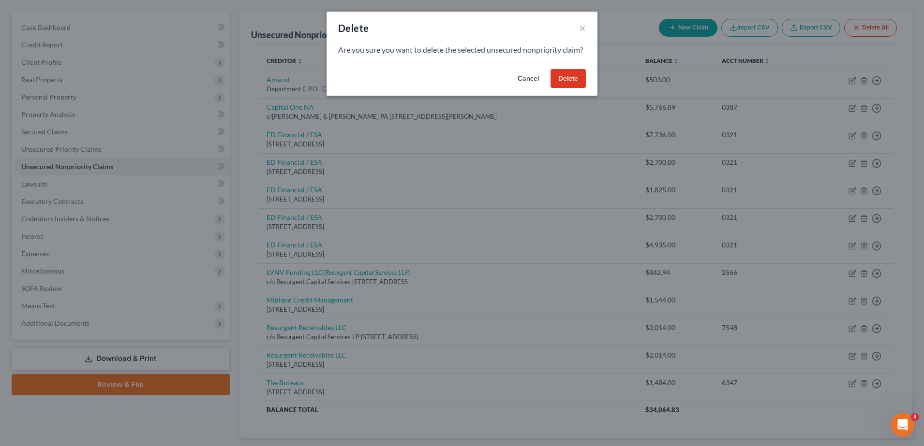
click at [565, 88] on button "Delete" at bounding box center [567, 78] width 35 height 19
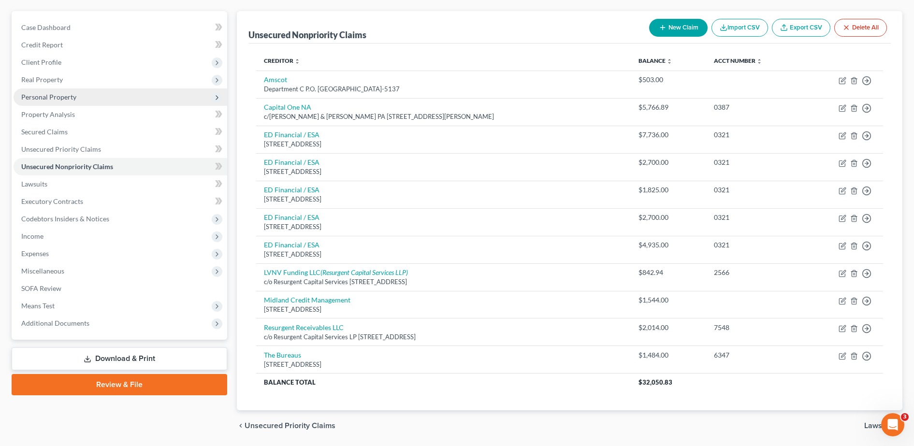
click at [80, 95] on span "Personal Property" at bounding box center [121, 96] width 214 height 17
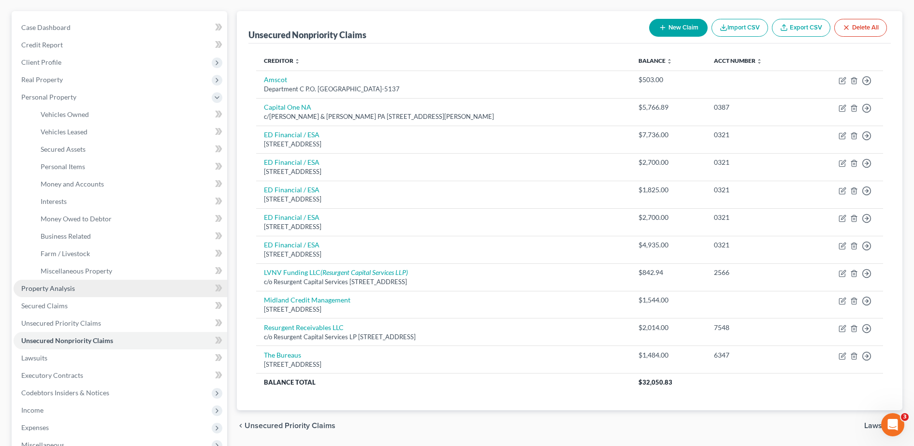
click at [69, 284] on span "Property Analysis" at bounding box center [48, 288] width 54 height 8
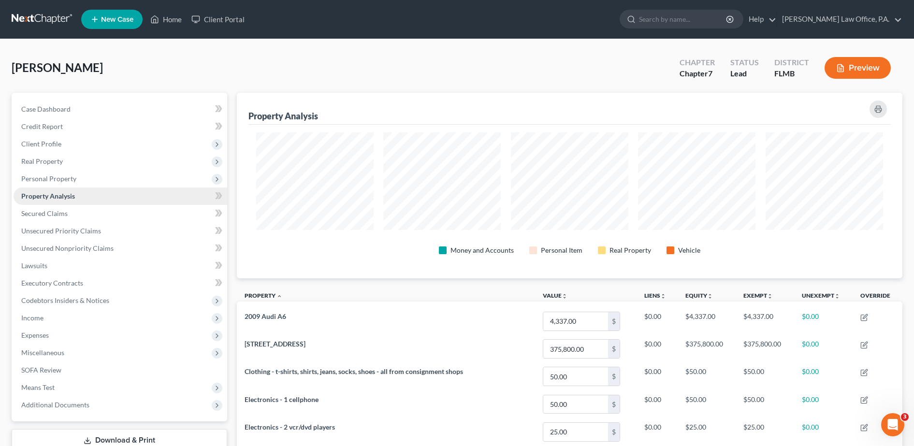
click at [76, 192] on link "Property Analysis" at bounding box center [121, 196] width 214 height 17
click at [59, 193] on span "Property Analysis" at bounding box center [48, 196] width 54 height 8
click at [56, 176] on span "Personal Property" at bounding box center [48, 179] width 55 height 8
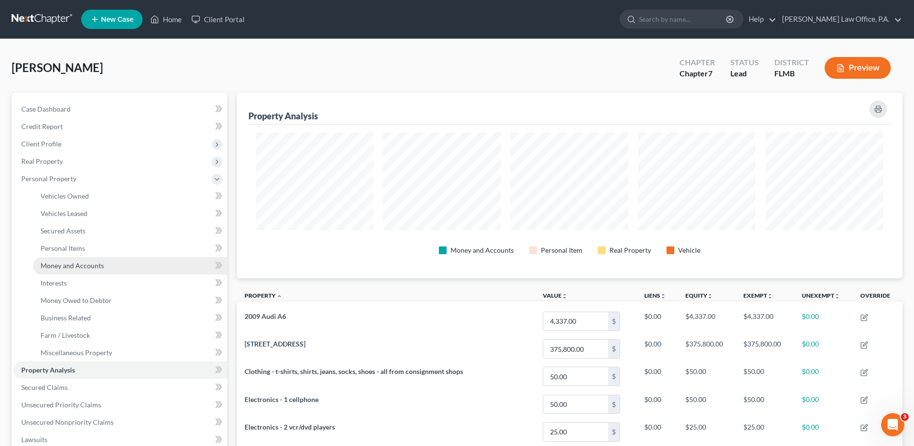
click at [78, 267] on span "Money and Accounts" at bounding box center [72, 266] width 63 height 8
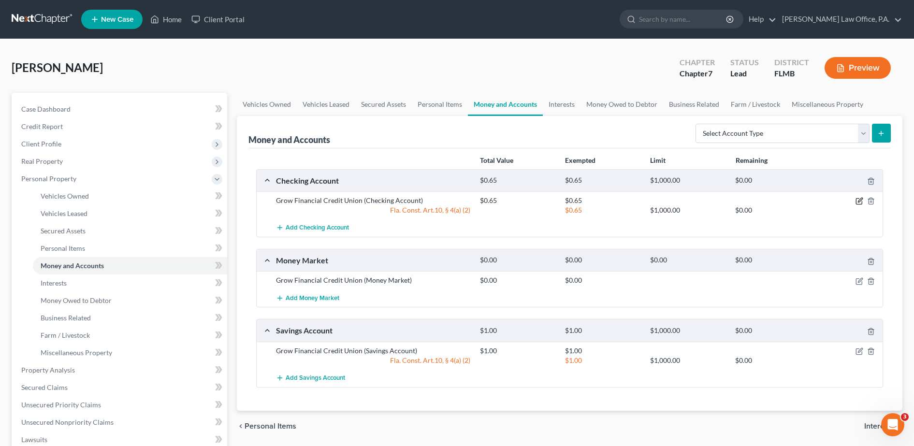
click at [859, 200] on icon "button" at bounding box center [860, 201] width 8 height 8
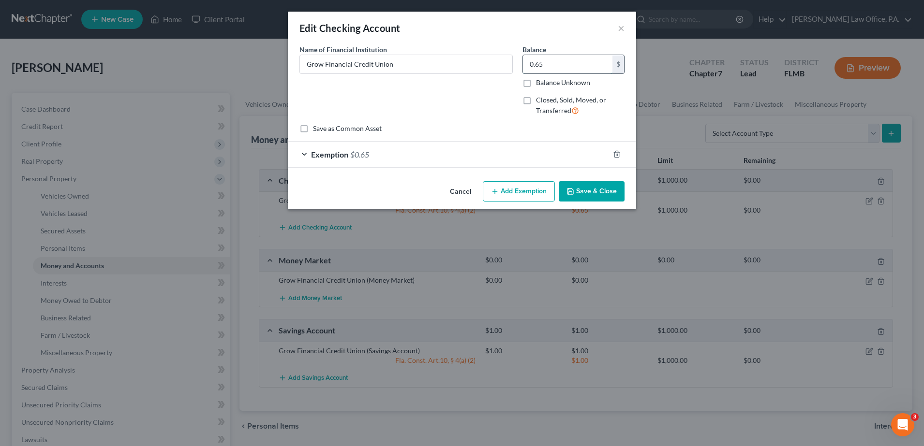
click at [555, 59] on input "0.65" at bounding box center [567, 64] width 89 height 18
type input "167.63"
click at [457, 156] on div "Exemption $0.65" at bounding box center [448, 155] width 321 height 26
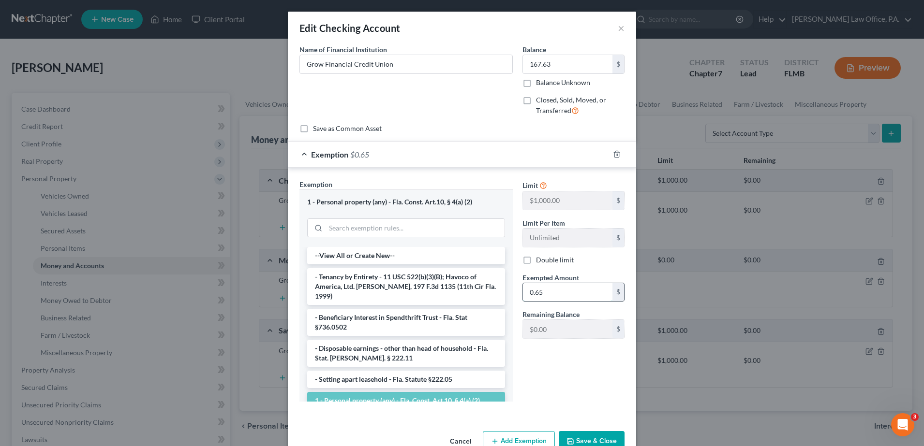
click at [550, 294] on input "0.65" at bounding box center [567, 292] width 89 height 18
type input "167.63"
click at [578, 443] on button "Save & Close" at bounding box center [592, 441] width 66 height 20
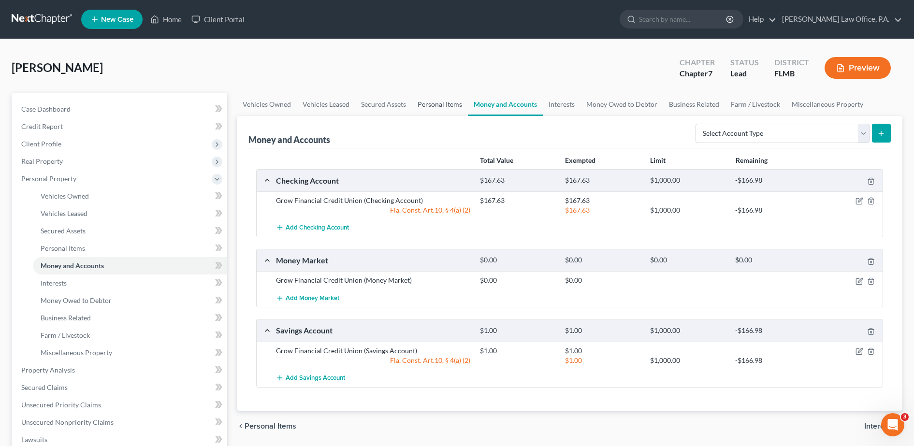
click at [451, 104] on link "Personal Items" at bounding box center [440, 104] width 56 height 23
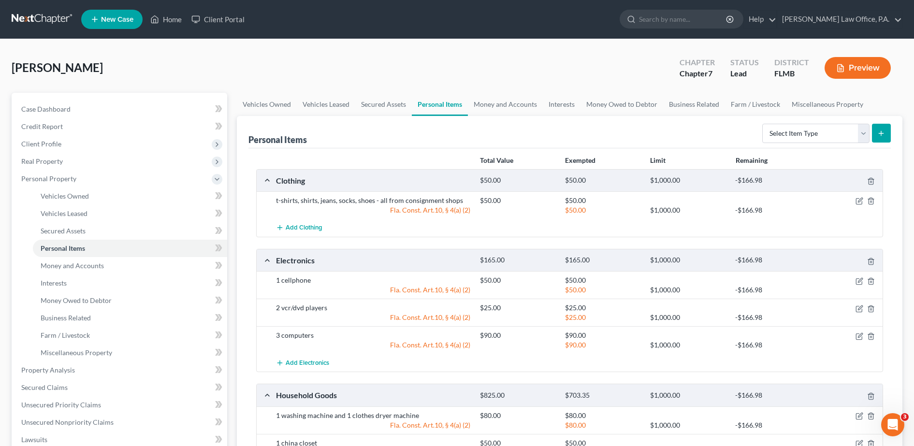
scroll to position [390, 0]
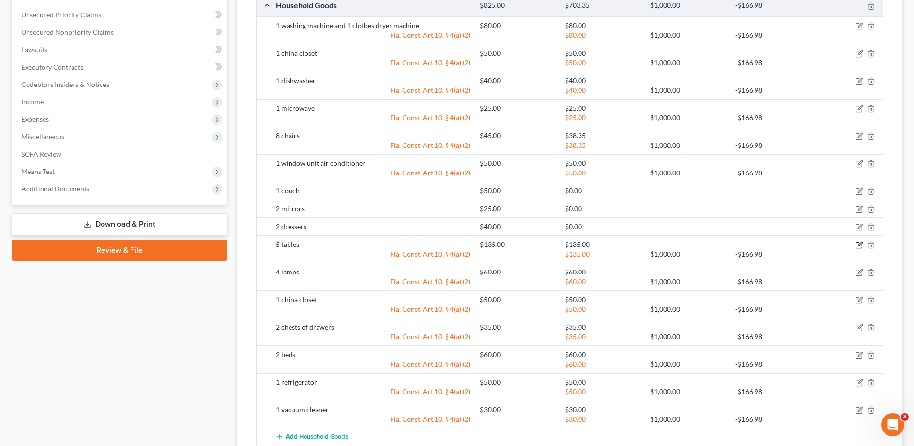
click at [861, 245] on icon "button" at bounding box center [860, 244] width 4 height 4
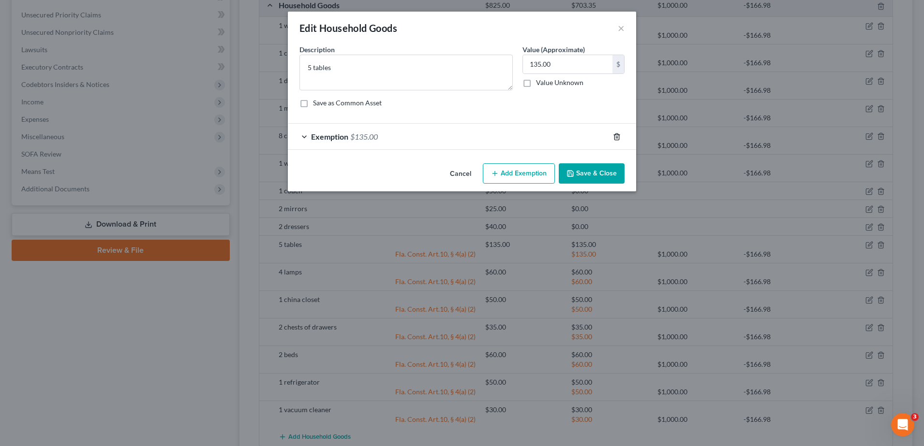
click at [615, 140] on icon "button" at bounding box center [617, 137] width 8 height 8
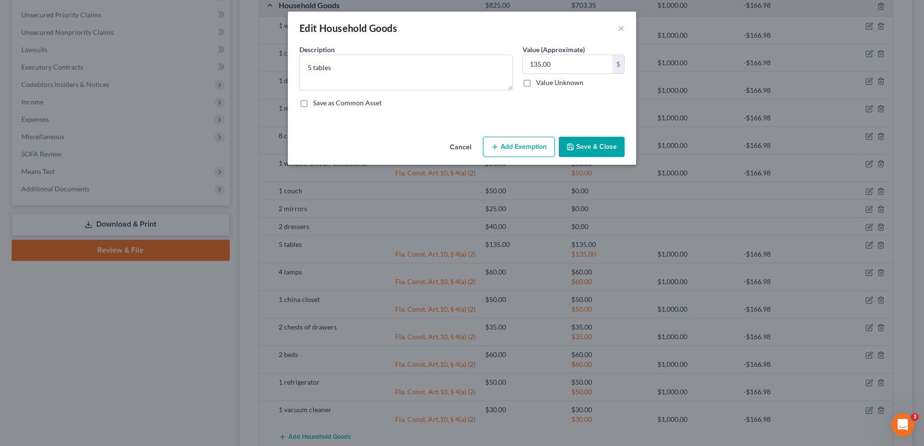
click at [607, 144] on button "Save & Close" at bounding box center [592, 147] width 66 height 20
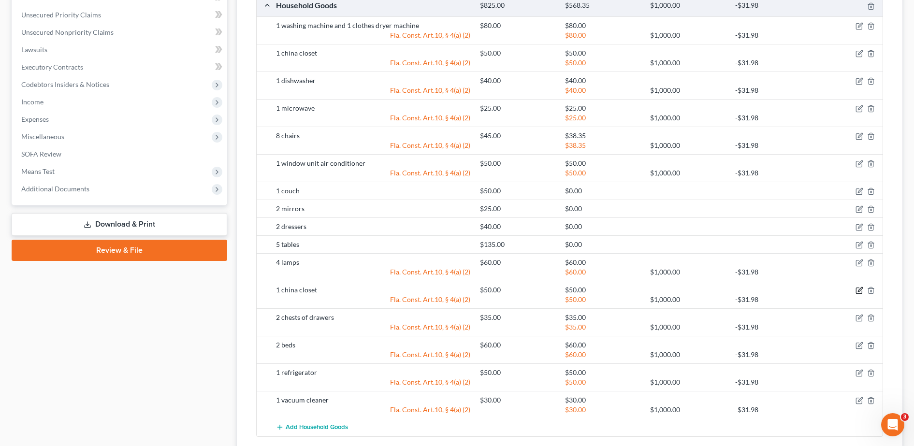
click at [861, 287] on icon "button" at bounding box center [860, 291] width 8 height 8
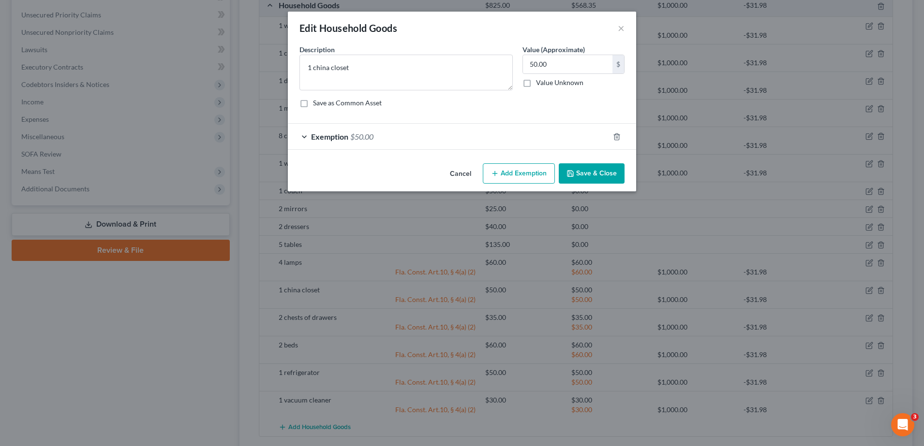
click at [565, 140] on div "Exemption $50.00" at bounding box center [448, 137] width 321 height 26
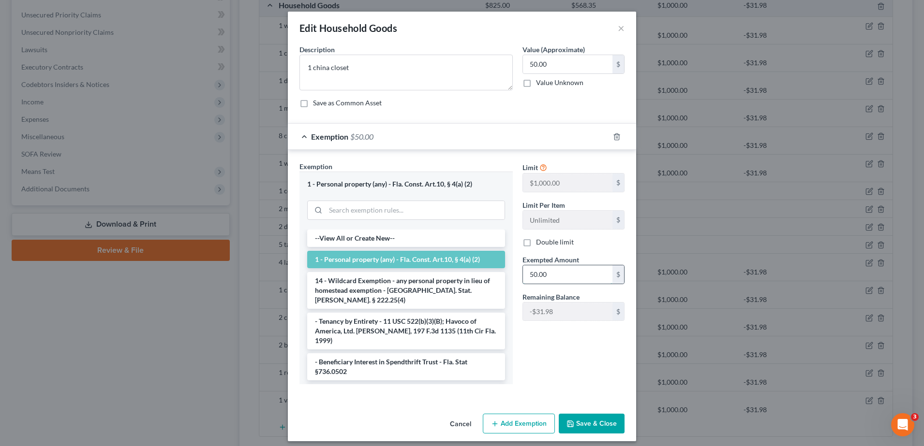
click at [562, 278] on input "50.00" at bounding box center [567, 274] width 89 height 18
type input "18.02"
click at [586, 418] on button "Save & Close" at bounding box center [592, 424] width 66 height 20
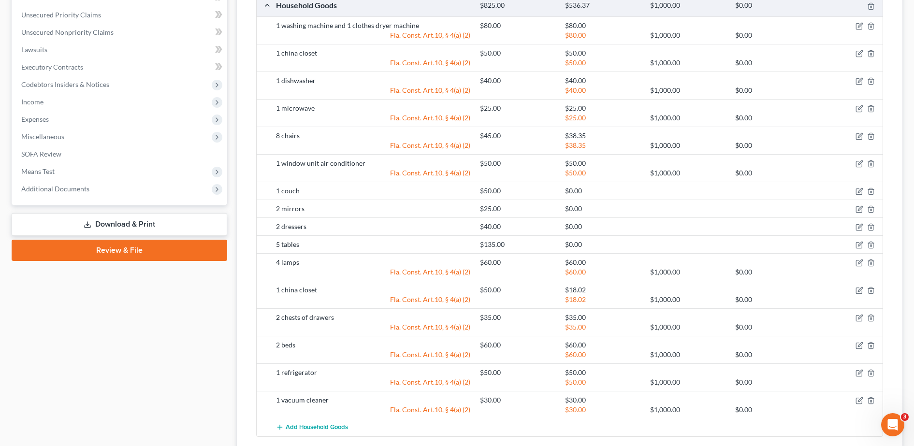
scroll to position [0, 0]
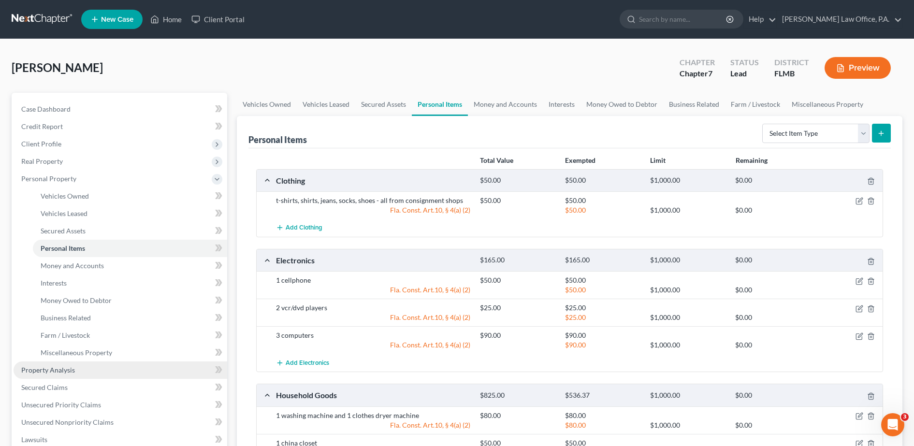
click at [78, 368] on link "Property Analysis" at bounding box center [121, 370] width 214 height 17
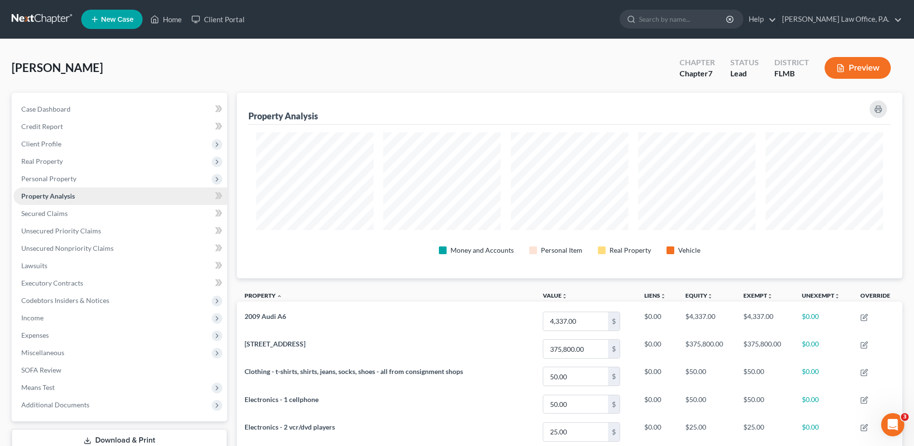
scroll to position [186, 666]
click at [878, 113] on icon "button" at bounding box center [879, 109] width 8 height 8
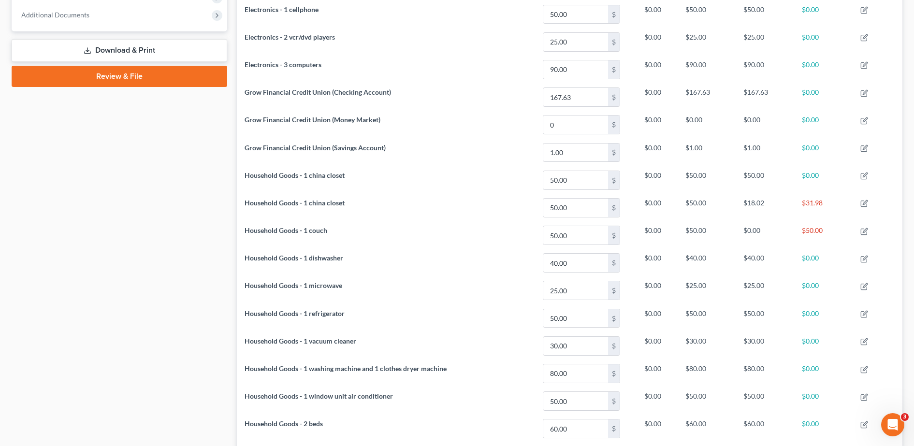
click at [189, 49] on link "Download & Print" at bounding box center [120, 50] width 216 height 23
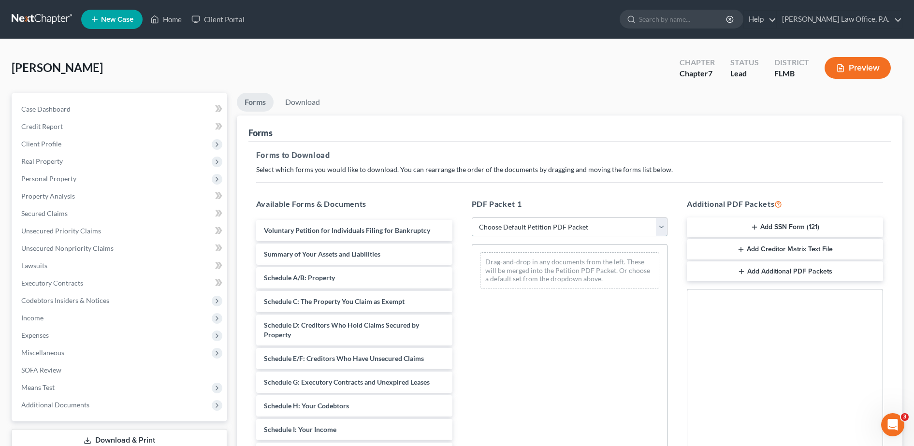
click at [549, 225] on select "Choose Default Petition PDF Packet Complete Bankruptcy Petition (all forms and …" at bounding box center [570, 227] width 196 height 19
select select "0"
click at [472, 218] on select "Choose Default Petition PDF Packet Complete Bankruptcy Petition (all forms and …" at bounding box center [570, 227] width 196 height 19
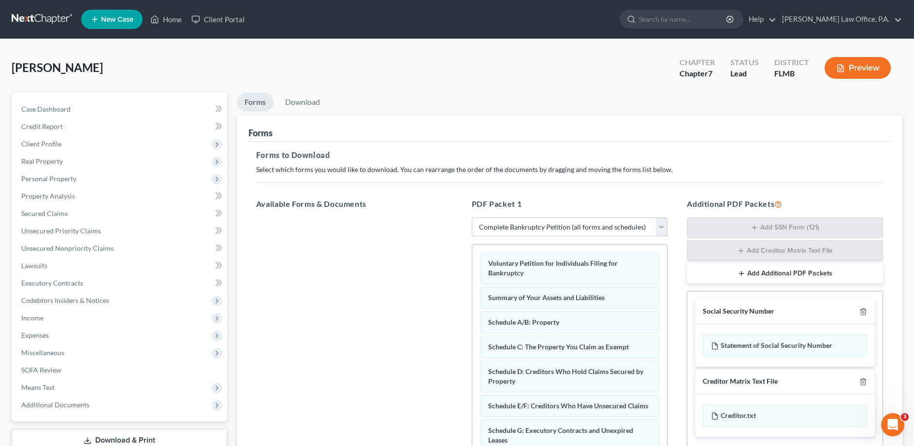
scroll to position [152, 0]
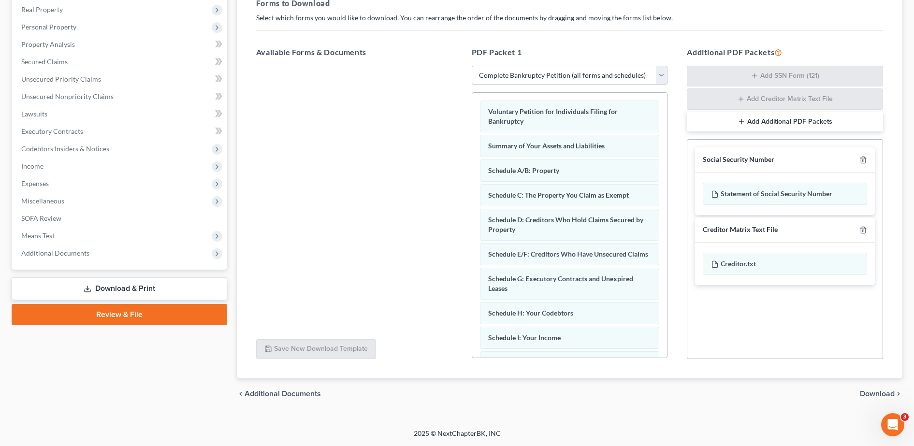
click at [868, 392] on span "Download" at bounding box center [877, 394] width 35 height 8
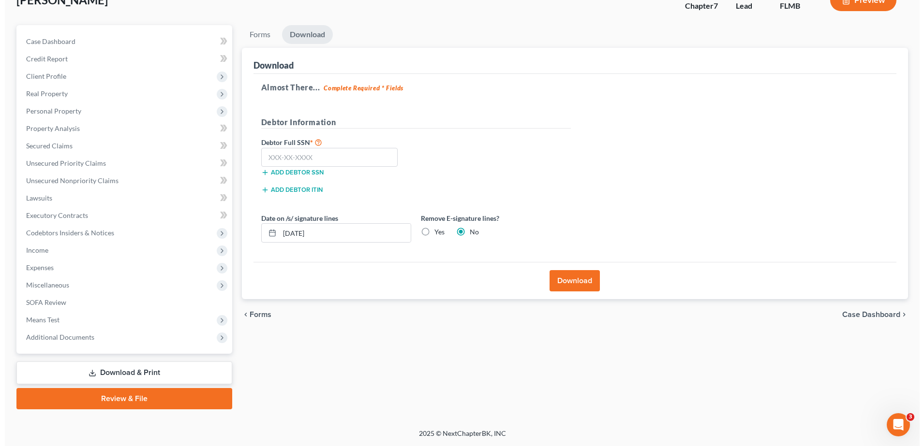
scroll to position [68, 0]
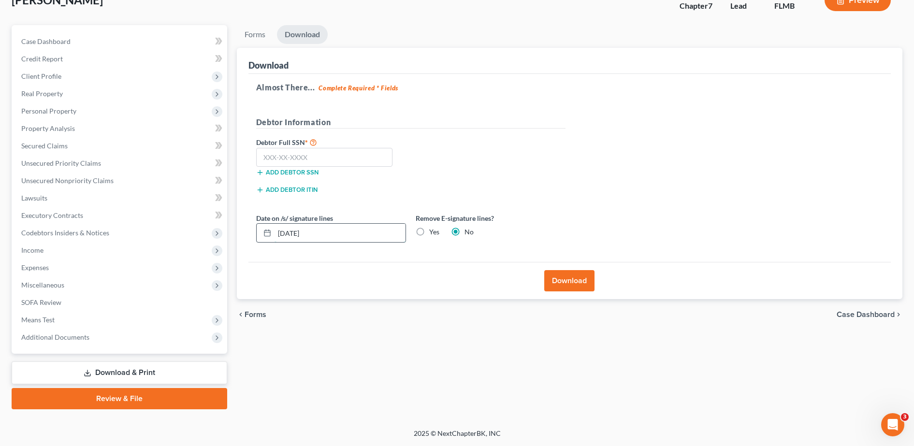
click at [353, 229] on input "[DATE]" at bounding box center [340, 233] width 131 height 18
type input "1"
click at [429, 234] on label "Yes" at bounding box center [434, 232] width 10 height 10
click at [433, 234] on input "Yes" at bounding box center [436, 230] width 6 height 6
radio input "true"
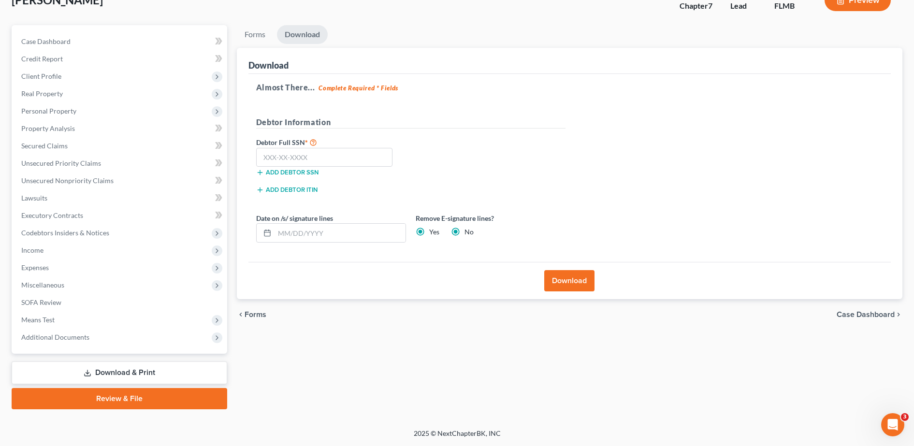
radio input "false"
click at [282, 159] on input "text" at bounding box center [324, 157] width 137 height 19
type input "589-78-5119"
click at [562, 274] on button "Download" at bounding box center [569, 280] width 50 height 21
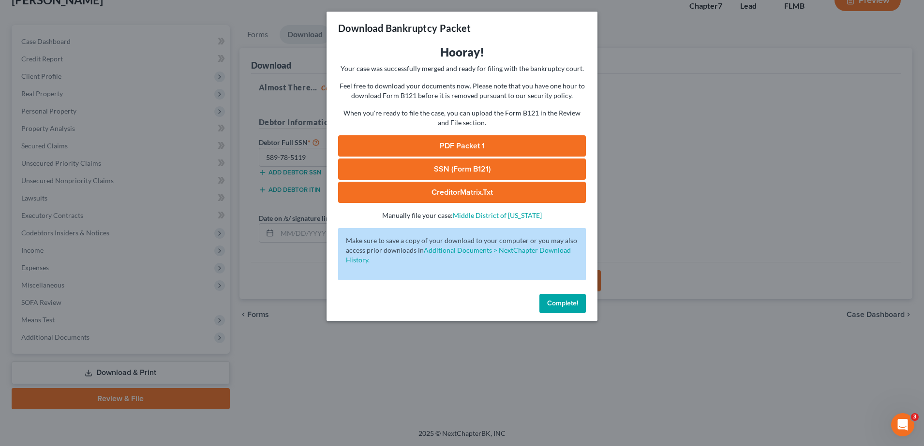
click at [556, 292] on div "Complete!" at bounding box center [461, 305] width 271 height 31
